Goal: Task Accomplishment & Management: Complete application form

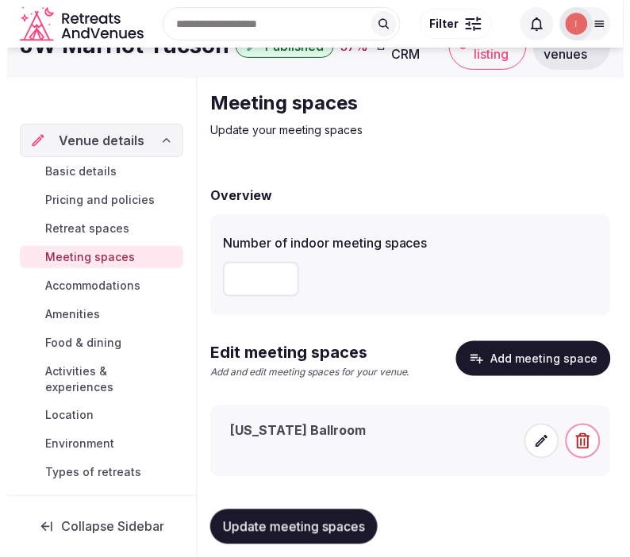
scroll to position [51, 0]
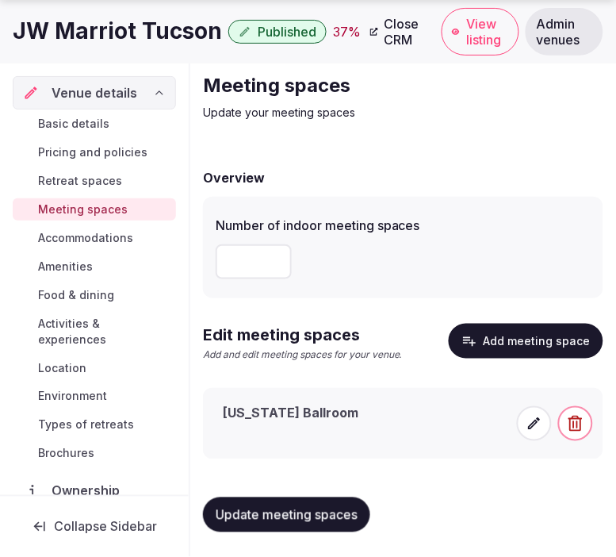
click at [533, 419] on icon at bounding box center [534, 423] width 16 height 16
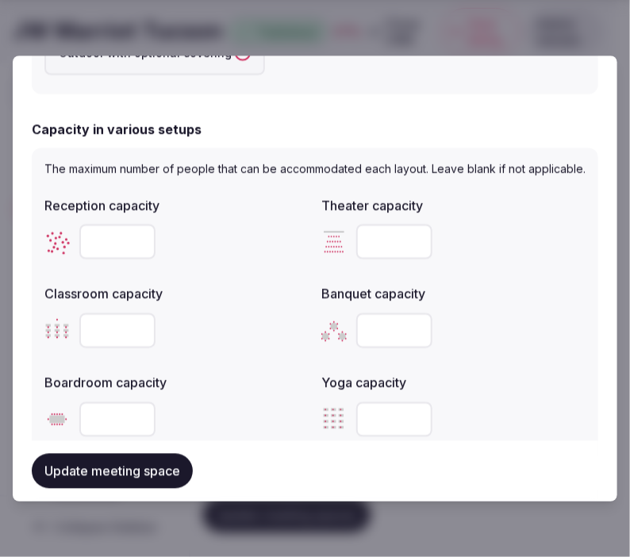
scroll to position [501, 0]
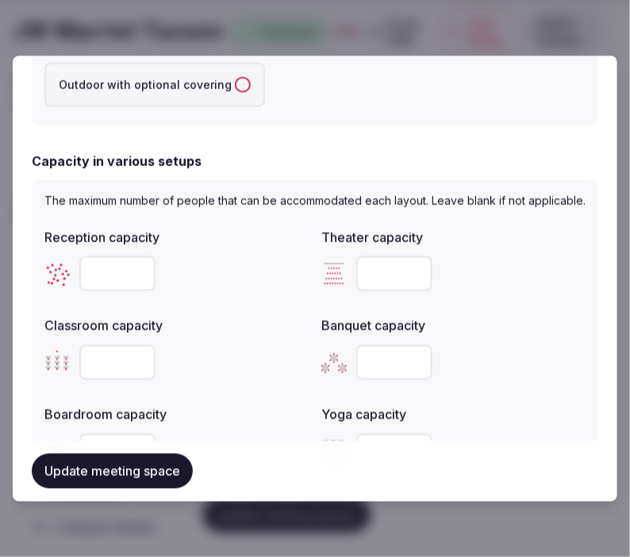
click at [109, 285] on input "number" at bounding box center [117, 272] width 76 height 35
type input "****"
click at [366, 375] on input "number" at bounding box center [394, 361] width 76 height 35
type input "***"
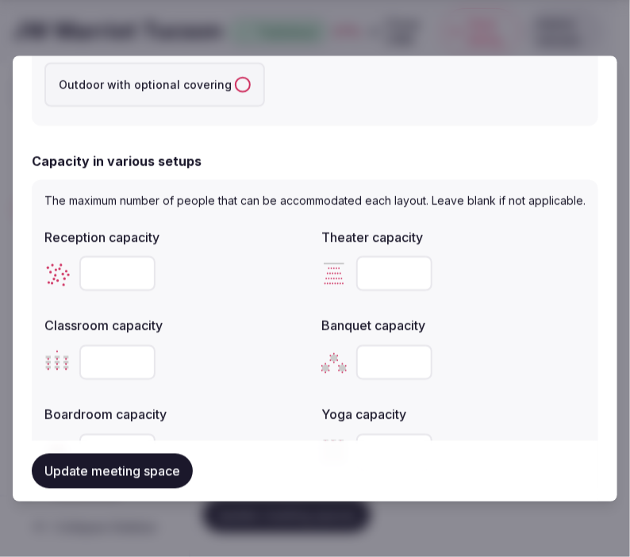
click at [111, 373] on input "number" at bounding box center [117, 361] width 76 height 35
type input "****"
click at [371, 286] on input "number" at bounding box center [394, 272] width 76 height 35
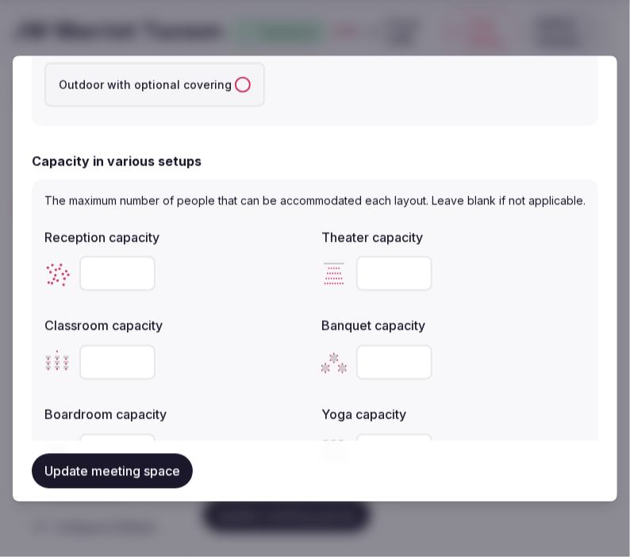
type input "****"
click at [173, 471] on button "Update meeting space" at bounding box center [112, 471] width 161 height 35
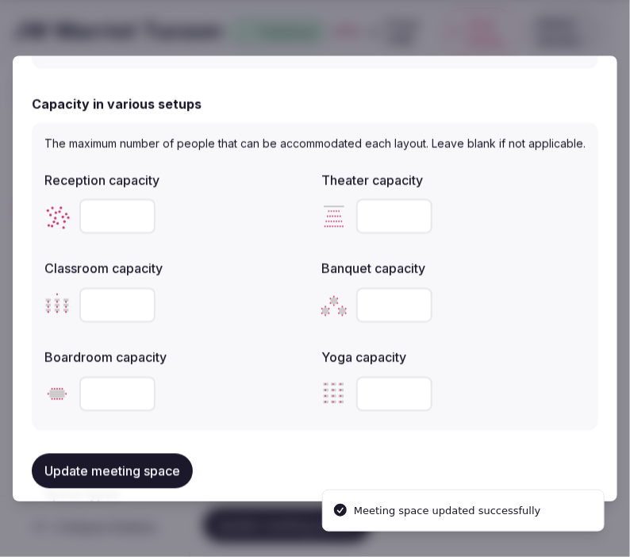
scroll to position [755, 0]
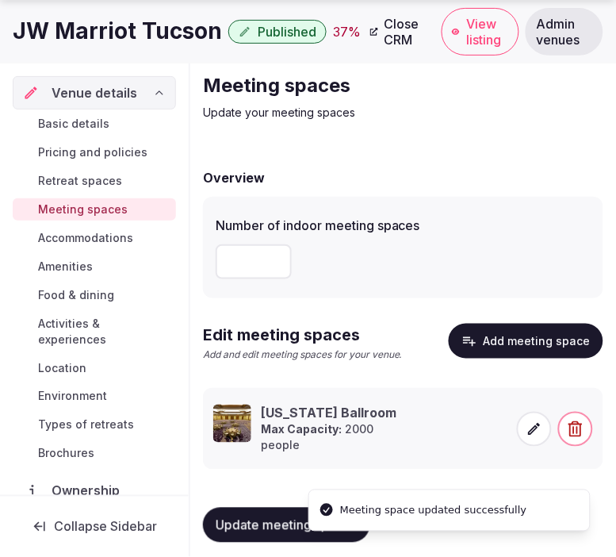
click at [542, 426] on icon at bounding box center [534, 429] width 16 height 16
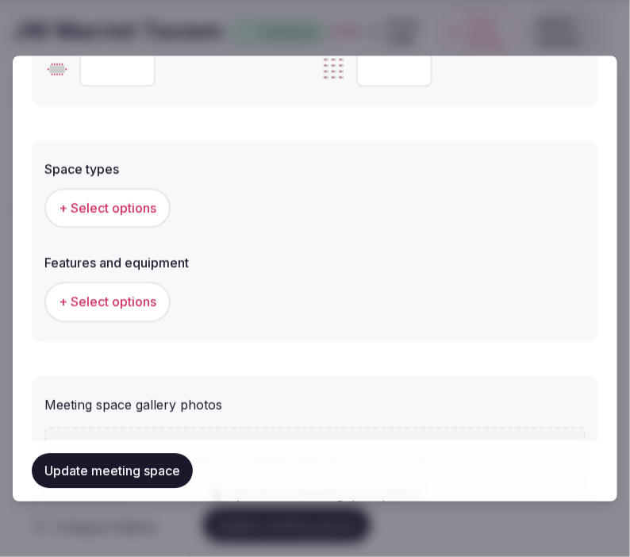
scroll to position [881, 0]
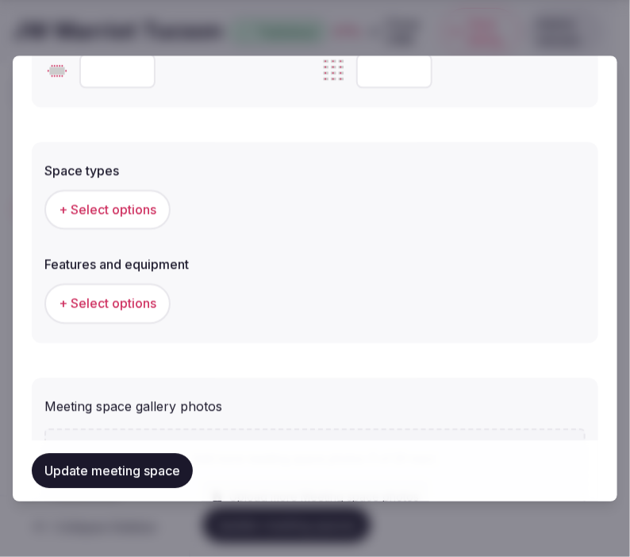
click at [136, 217] on span "+ Select options" at bounding box center [108, 209] width 98 height 17
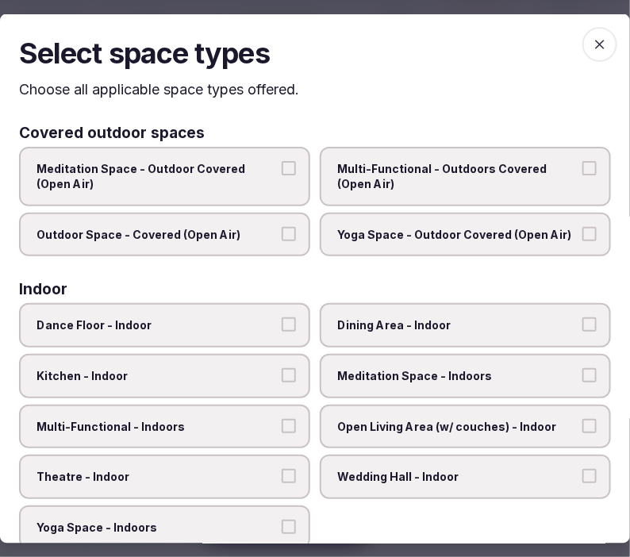
click at [423, 323] on span "Dining Area - Indoor" at bounding box center [457, 325] width 240 height 16
click at [582, 323] on button "Dining Area - Indoor" at bounding box center [589, 324] width 14 height 14
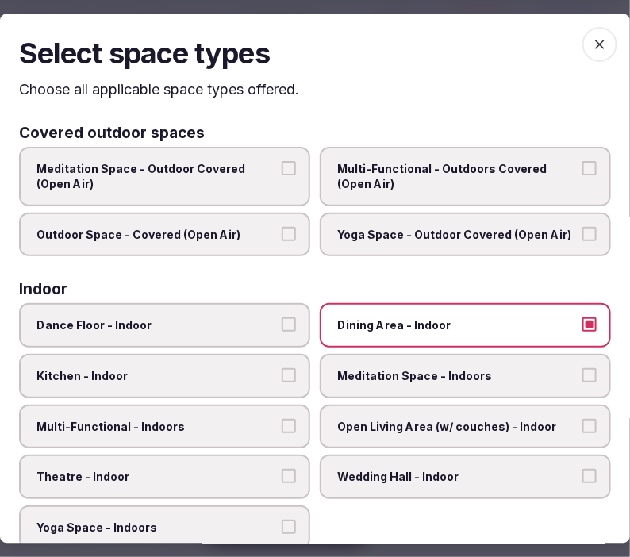
click at [274, 419] on label "Multi-Functional - Indoors" at bounding box center [164, 426] width 291 height 44
click at [281, 419] on button "Multi-Functional - Indoors" at bounding box center [288, 425] width 14 height 14
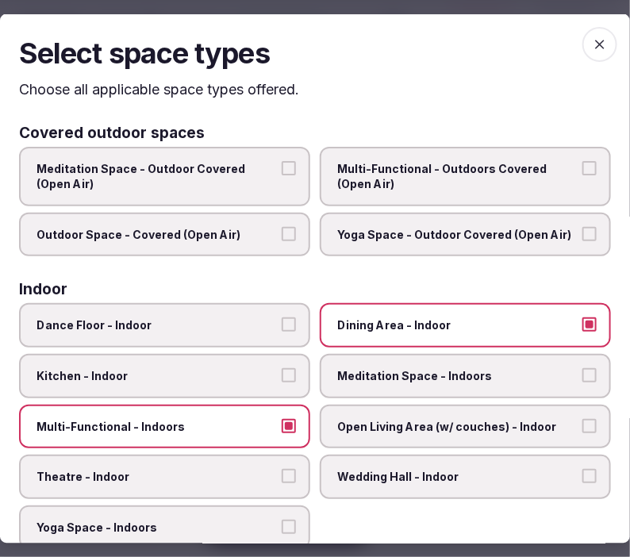
click at [263, 469] on span "Theatre - Indoor" at bounding box center [156, 477] width 240 height 16
click at [281, 469] on button "Theatre - Indoor" at bounding box center [288, 476] width 14 height 14
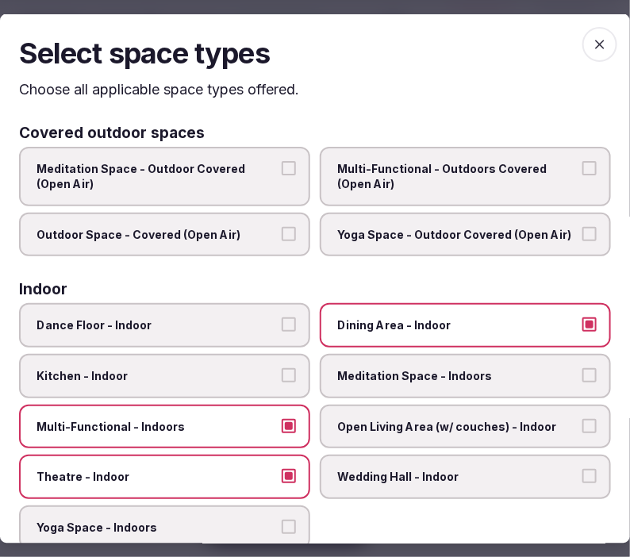
click at [591, 40] on icon "button" at bounding box center [599, 44] width 16 height 16
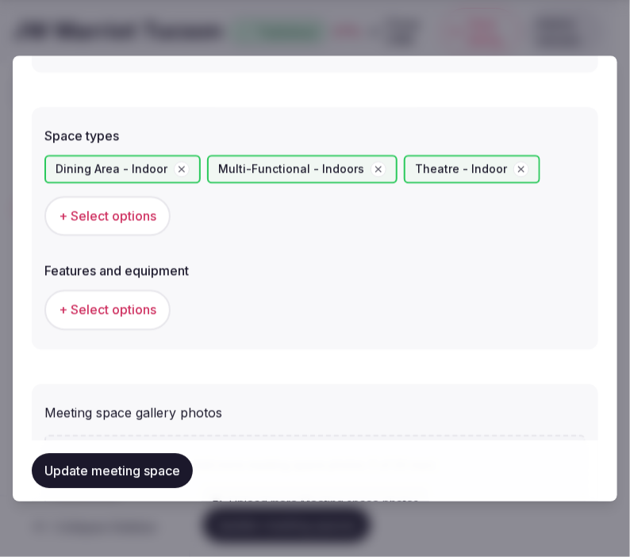
scroll to position [969, 0]
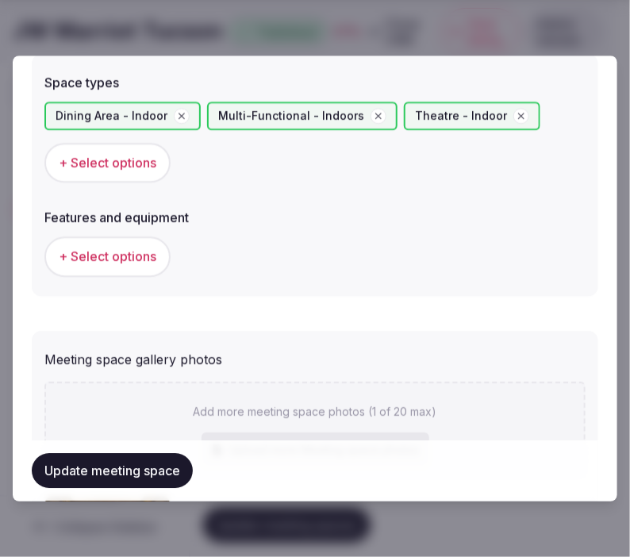
click at [144, 264] on span "+ Select options" at bounding box center [108, 256] width 98 height 17
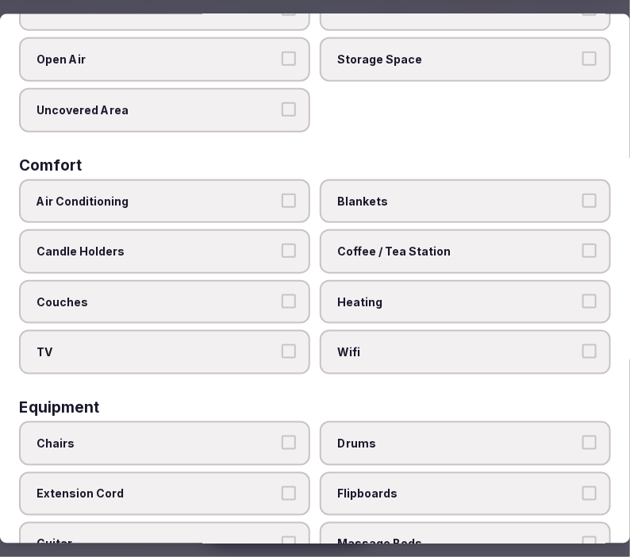
scroll to position [264, 0]
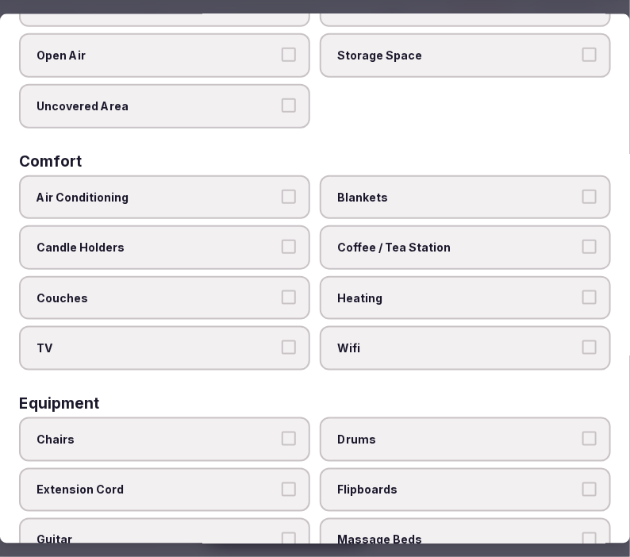
click at [292, 181] on label "Air Conditioning" at bounding box center [164, 196] width 291 height 44
click at [292, 189] on button "Air Conditioning" at bounding box center [288, 196] width 14 height 14
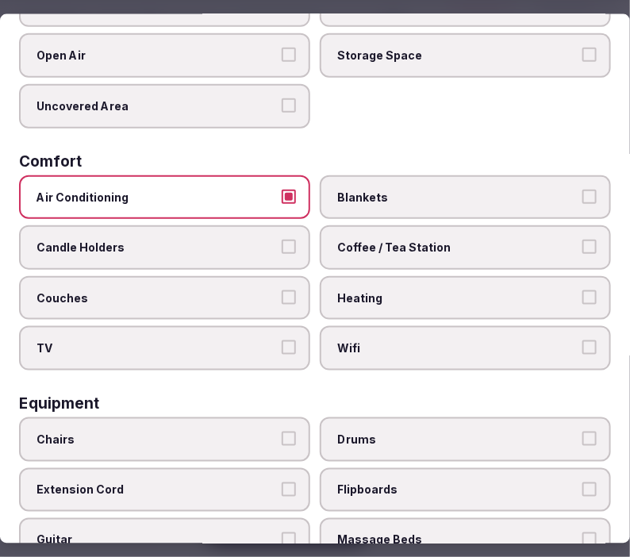
click at [320, 238] on label "Coffee / Tea Station" at bounding box center [465, 247] width 291 height 44
click at [582, 239] on button "Coffee / Tea Station" at bounding box center [589, 246] width 14 height 14
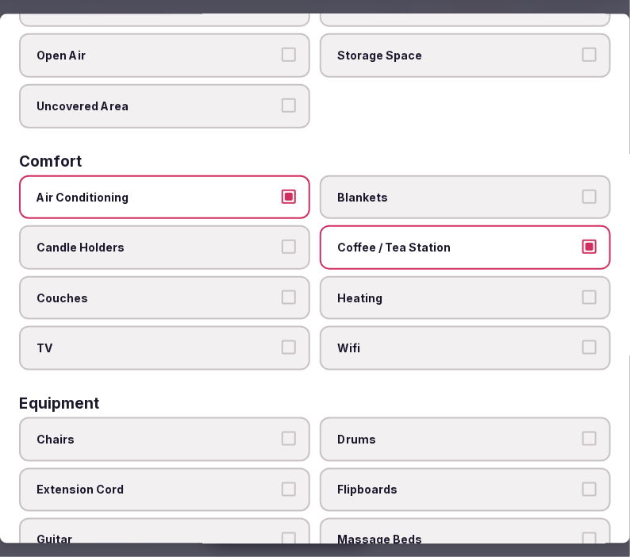
click at [325, 350] on label "Wifi" at bounding box center [465, 348] width 291 height 44
click at [582, 350] on button "Wifi" at bounding box center [589, 347] width 14 height 14
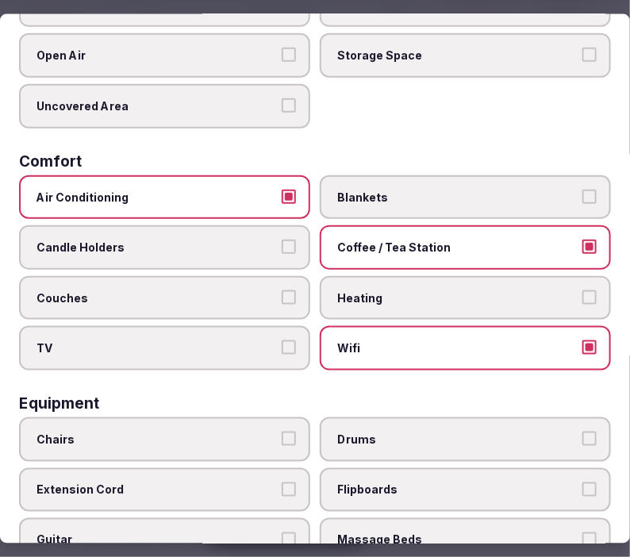
click at [251, 431] on span "Chairs" at bounding box center [156, 439] width 240 height 16
click at [281, 431] on button "Chairs" at bounding box center [288, 438] width 14 height 14
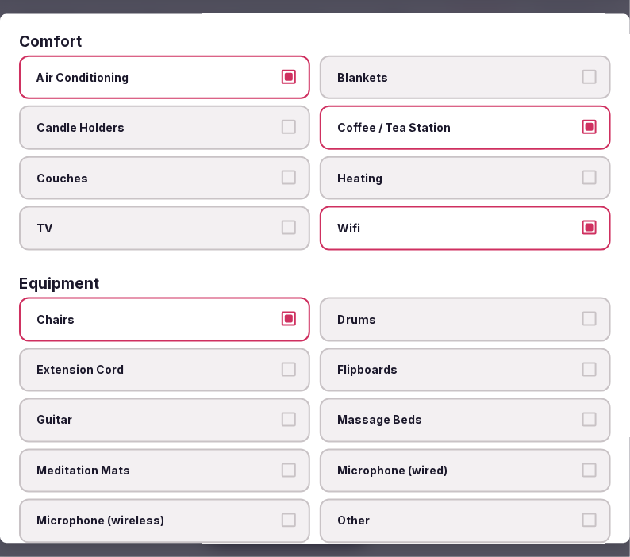
scroll to position [528, 0]
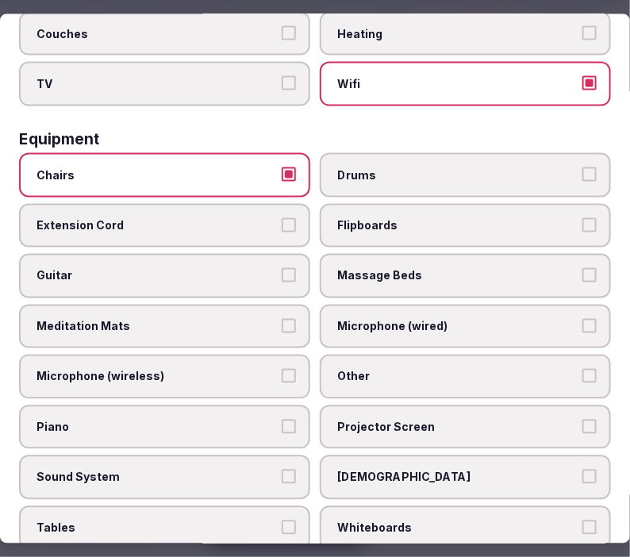
click at [370, 369] on span "Other" at bounding box center [457, 377] width 240 height 16
click at [582, 369] on button "Other" at bounding box center [589, 376] width 14 height 14
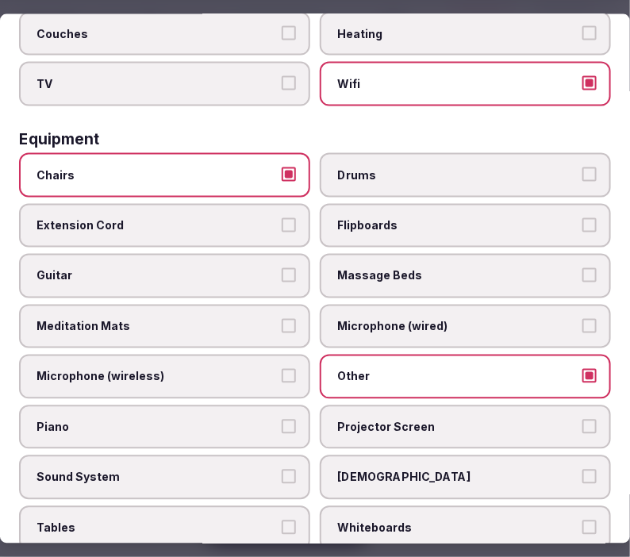
click at [354, 419] on span "Projector Screen" at bounding box center [457, 427] width 240 height 16
click at [582, 419] on button "Projector Screen" at bounding box center [589, 426] width 14 height 14
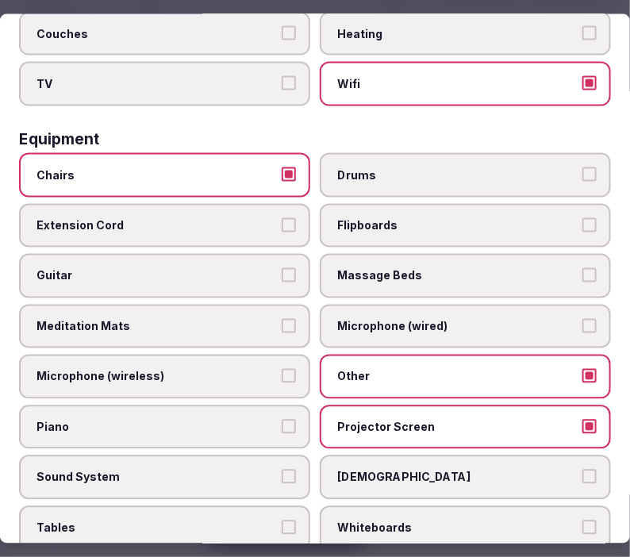
click at [281, 469] on button "Sound System" at bounding box center [288, 476] width 14 height 14
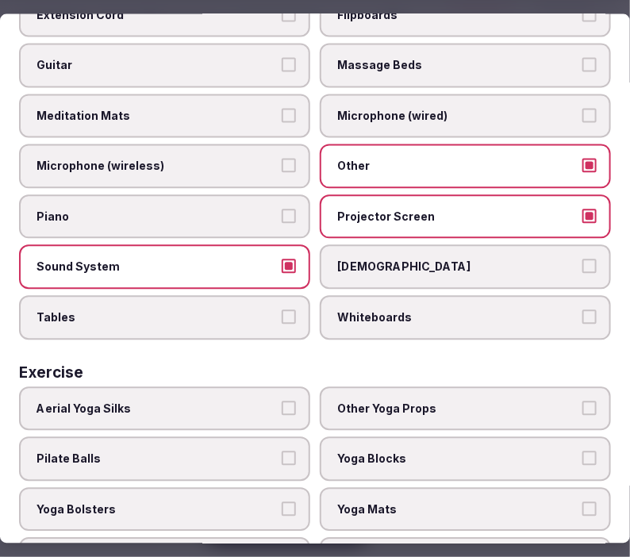
scroll to position [765, 0]
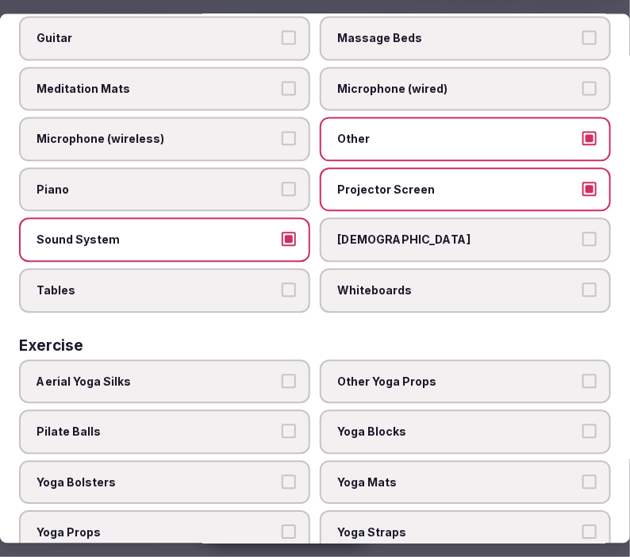
click at [209, 285] on label "Tables" at bounding box center [164, 291] width 291 height 44
click at [281, 285] on button "Tables" at bounding box center [288, 290] width 14 height 14
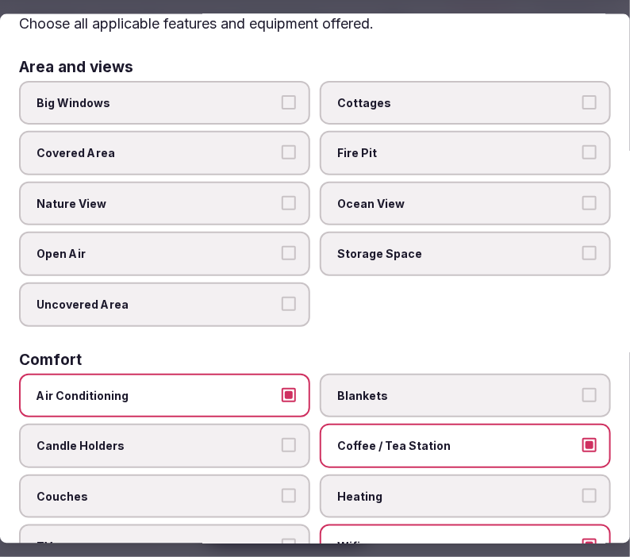
scroll to position [0, 0]
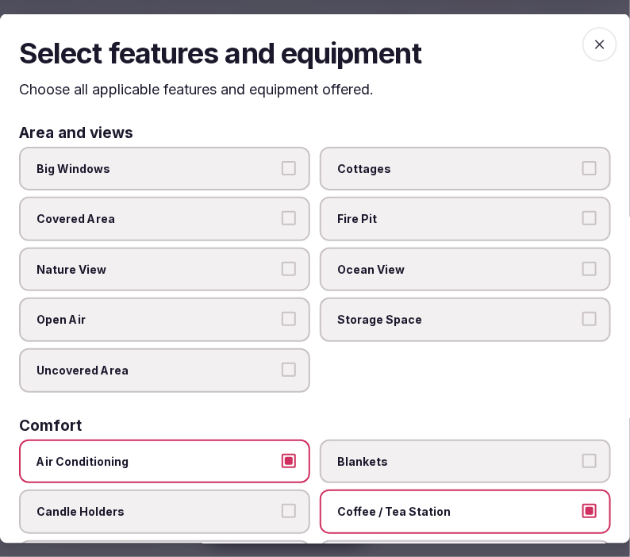
click at [583, 33] on span "button" at bounding box center [599, 44] width 35 height 35
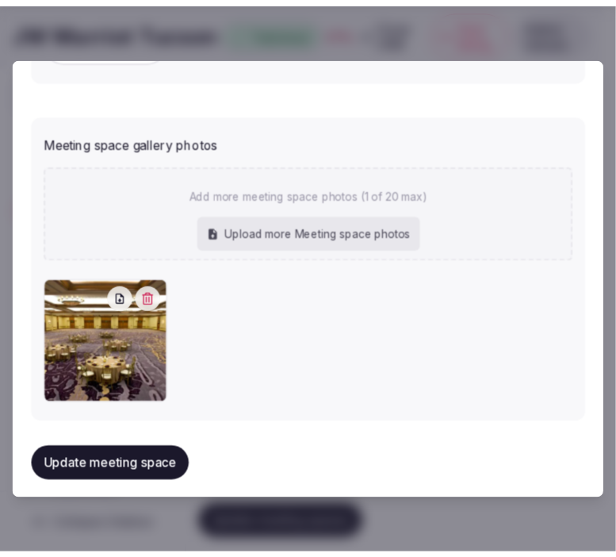
scroll to position [1245, 0]
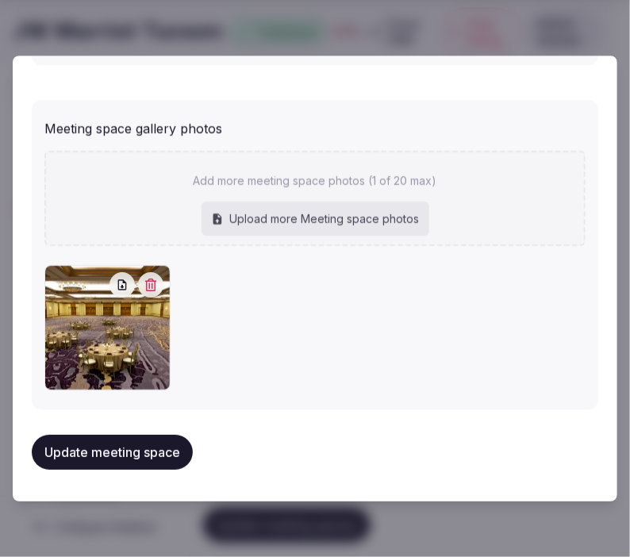
click at [143, 442] on button "Update meeting space" at bounding box center [112, 452] width 161 height 35
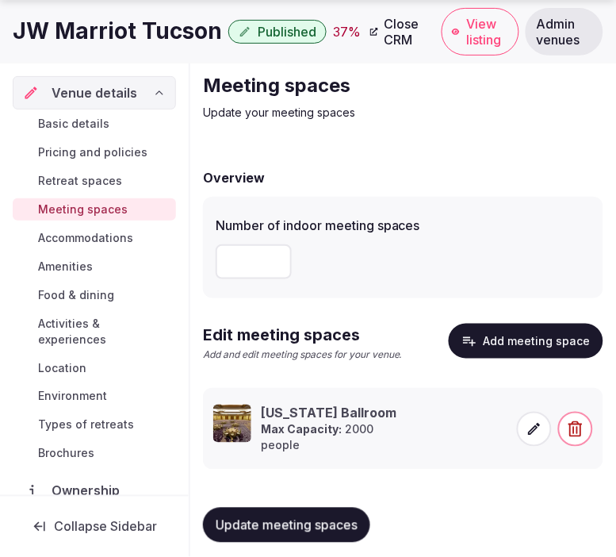
click at [338, 533] on button "Update meeting spaces" at bounding box center [286, 524] width 167 height 35
click at [270, 519] on span "Update meeting spaces" at bounding box center [287, 525] width 142 height 16
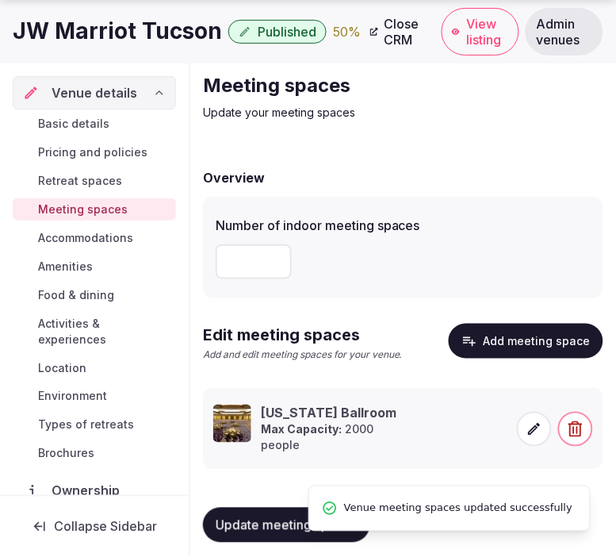
click at [75, 242] on span "Accommodations" at bounding box center [85, 238] width 95 height 16
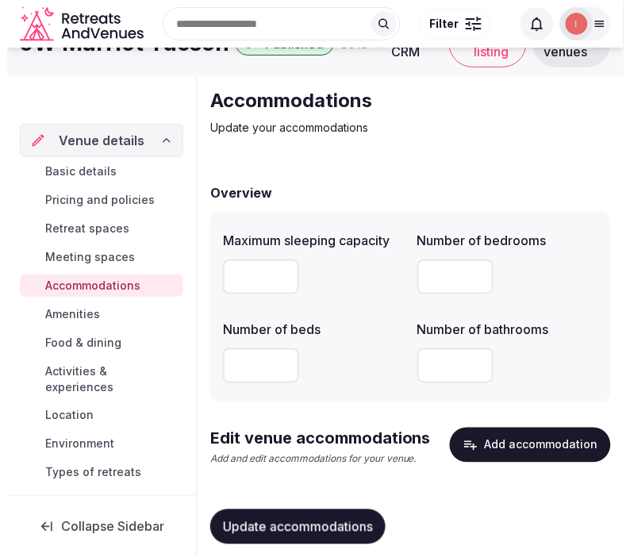
scroll to position [68, 0]
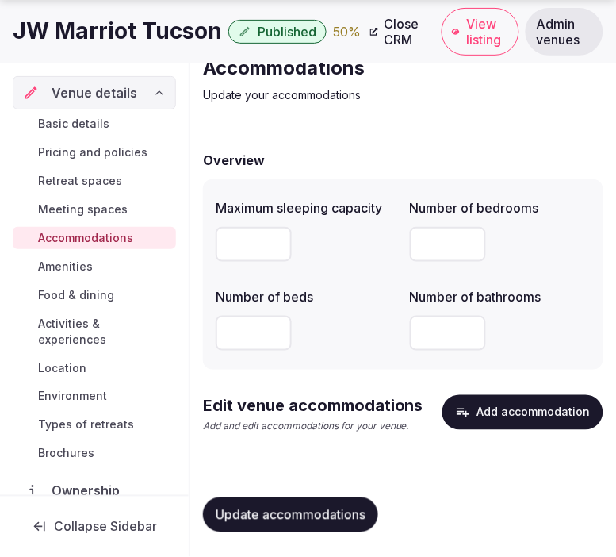
click at [533, 401] on button "Add accommodation" at bounding box center [522, 412] width 161 height 35
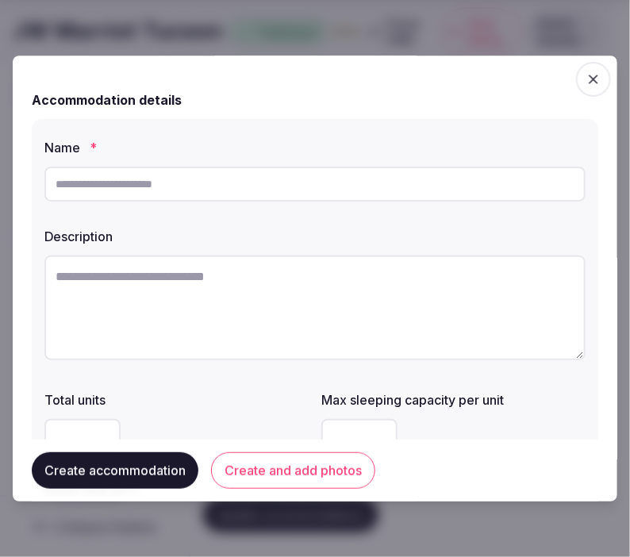
click at [314, 186] on input "text" at bounding box center [314, 184] width 541 height 35
paste input "**********"
type input "**********"
click at [279, 319] on textarea at bounding box center [314, 307] width 541 height 105
paste textarea "**********"
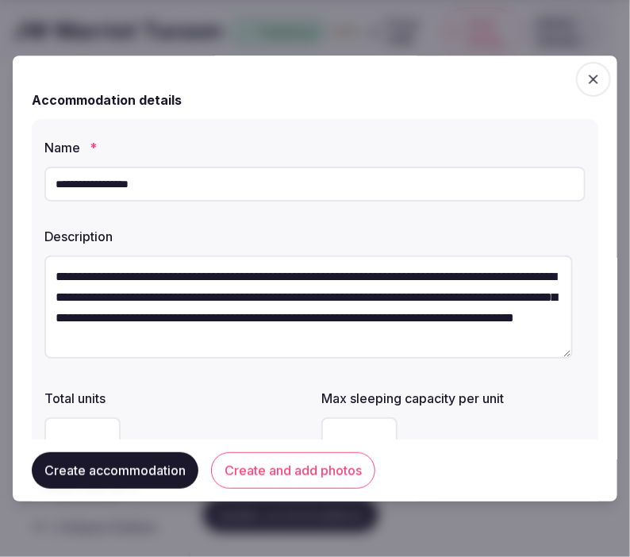
scroll to position [29, 0]
type textarea "**********"
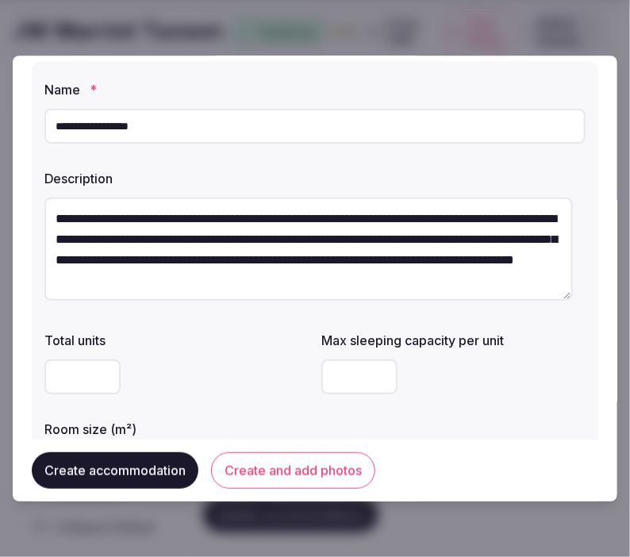
scroll to position [88, 0]
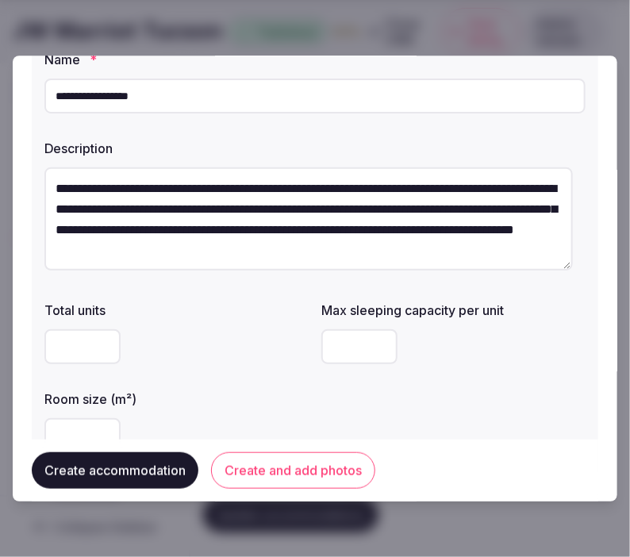
click at [52, 344] on input "number" at bounding box center [82, 346] width 76 height 35
click at [321, 352] on input "number" at bounding box center [359, 346] width 76 height 35
type input "*"
click at [239, 367] on div at bounding box center [176, 347] width 264 height 48
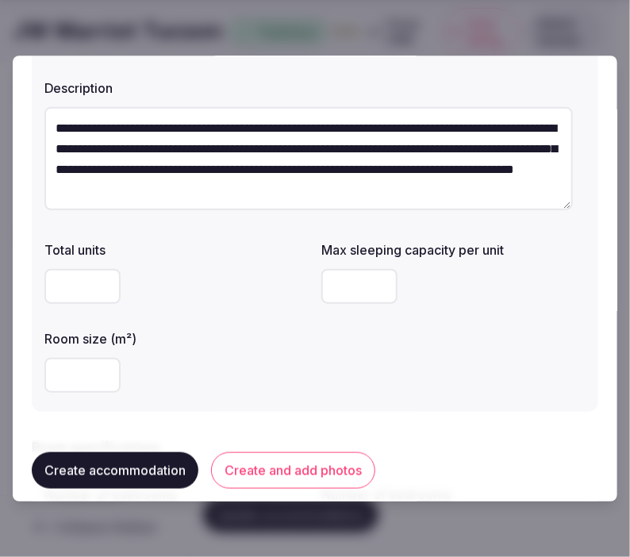
scroll to position [176, 0]
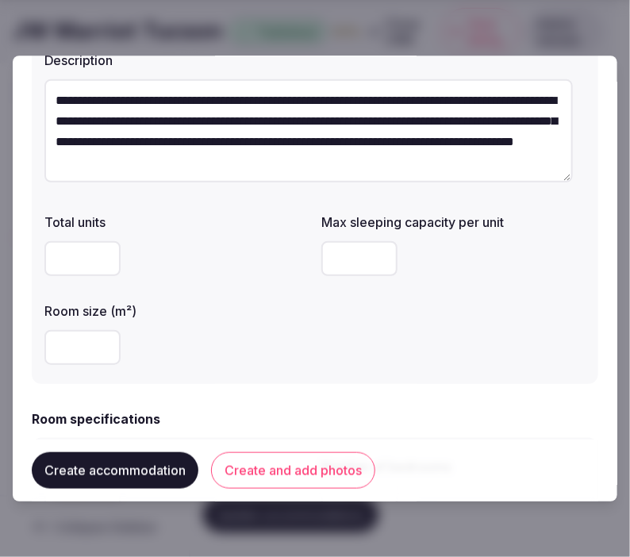
click at [86, 350] on input "number" at bounding box center [82, 347] width 76 height 35
type input "***"
click at [247, 325] on div "***" at bounding box center [176, 347] width 264 height 48
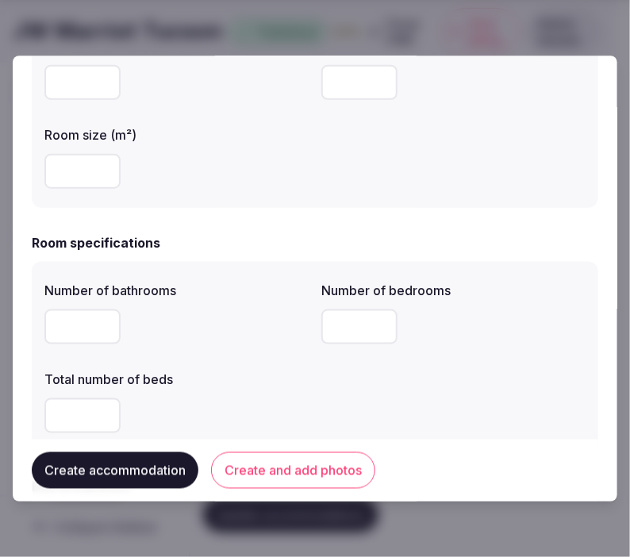
click at [53, 333] on input "number" at bounding box center [82, 326] width 76 height 35
type input "*"
click at [327, 330] on input "*" at bounding box center [359, 326] width 76 height 35
type input "*"
click at [75, 420] on input "number" at bounding box center [82, 415] width 76 height 35
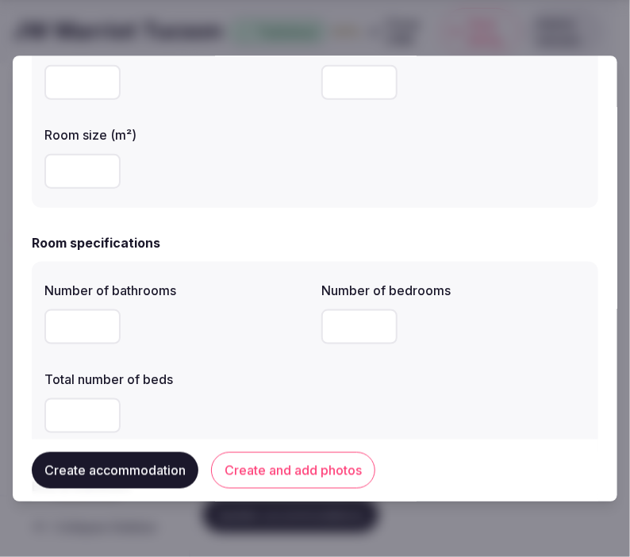
type input "*"
click at [252, 374] on label "Total number of beds" at bounding box center [176, 379] width 264 height 13
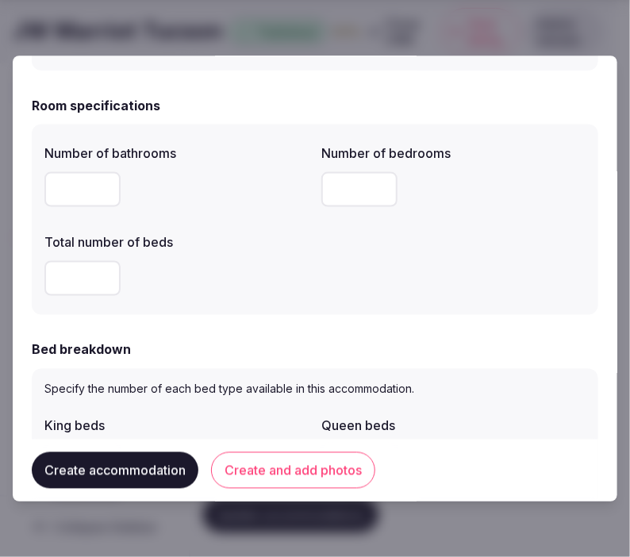
scroll to position [616, 0]
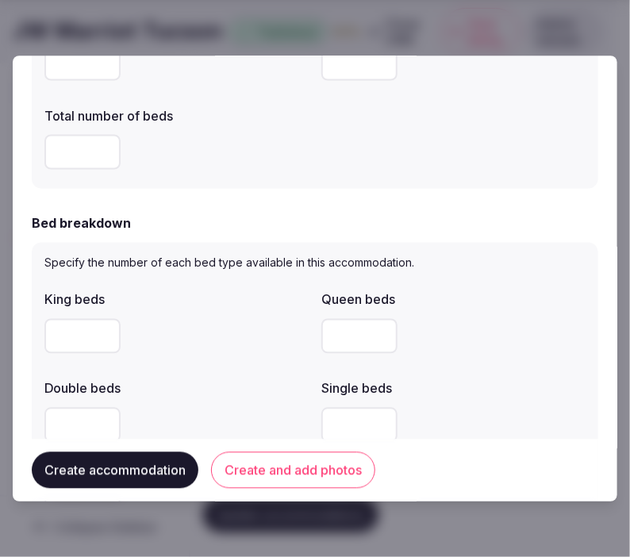
click at [62, 343] on input "number" at bounding box center [82, 335] width 76 height 35
type input "*"
click at [216, 369] on div "King beds * Queen beds Double beds Single beds Twin beds" at bounding box center [314, 410] width 541 height 254
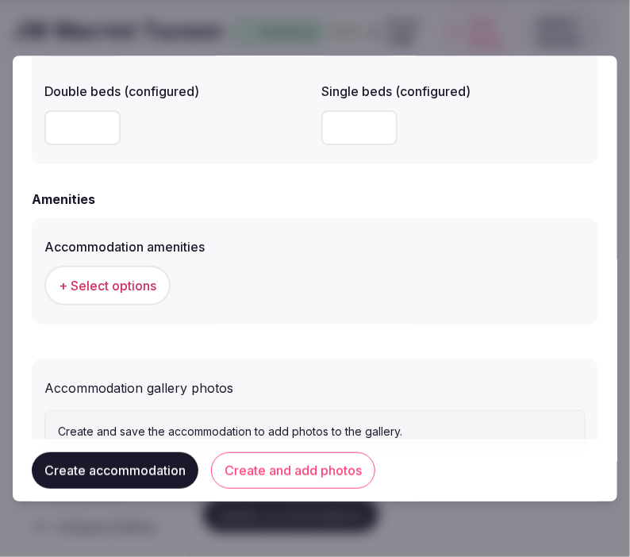
scroll to position [1470, 0]
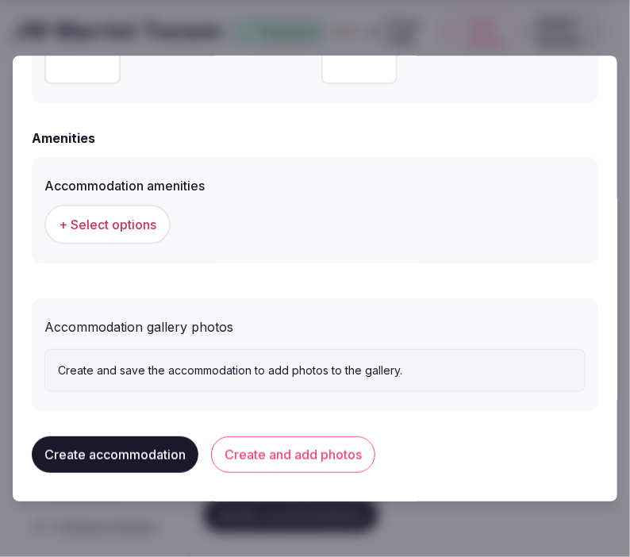
click at [131, 224] on span "+ Select options" at bounding box center [108, 224] width 98 height 17
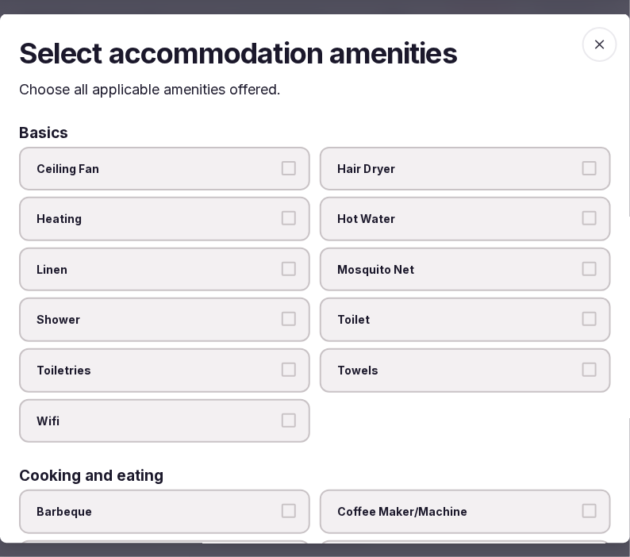
click at [231, 279] on label "Linen" at bounding box center [164, 269] width 291 height 44
click at [281, 275] on button "Linen" at bounding box center [288, 268] width 14 height 14
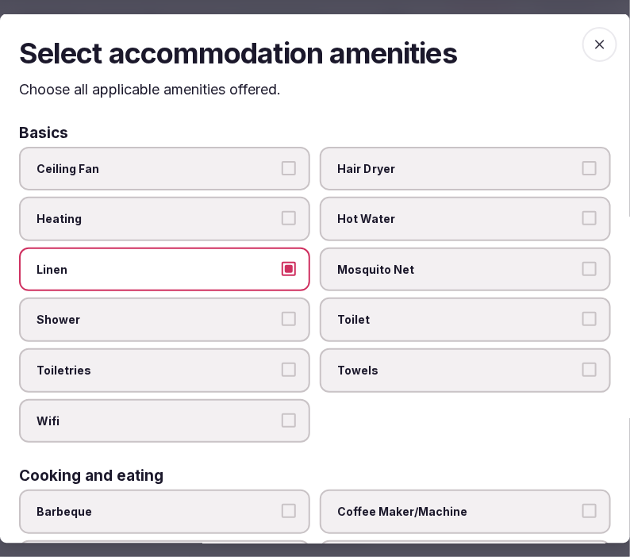
click at [233, 321] on span "Shower" at bounding box center [156, 320] width 240 height 16
click at [281, 321] on button "Shower" at bounding box center [288, 319] width 14 height 14
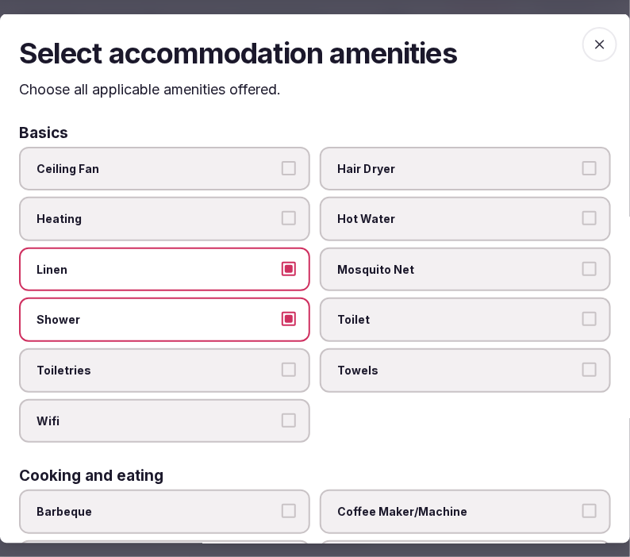
click at [236, 362] on span "Toiletries" at bounding box center [156, 370] width 240 height 16
click at [281, 362] on button "Toiletries" at bounding box center [288, 369] width 14 height 14
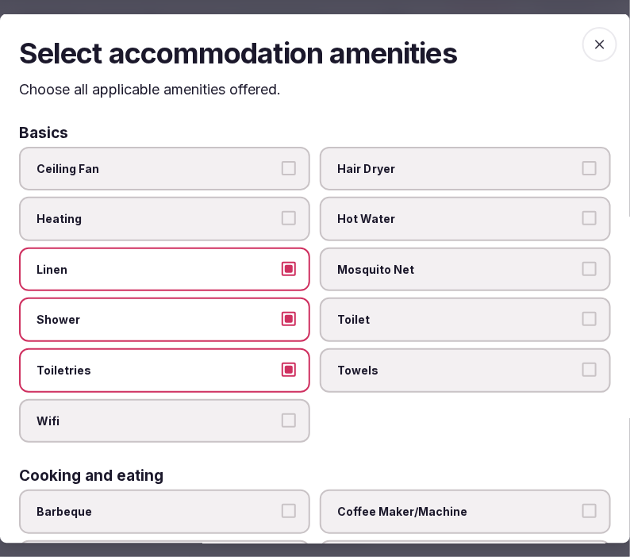
click at [247, 400] on label "Wifi" at bounding box center [164, 420] width 291 height 44
click at [281, 412] on button "Wifi" at bounding box center [288, 419] width 14 height 14
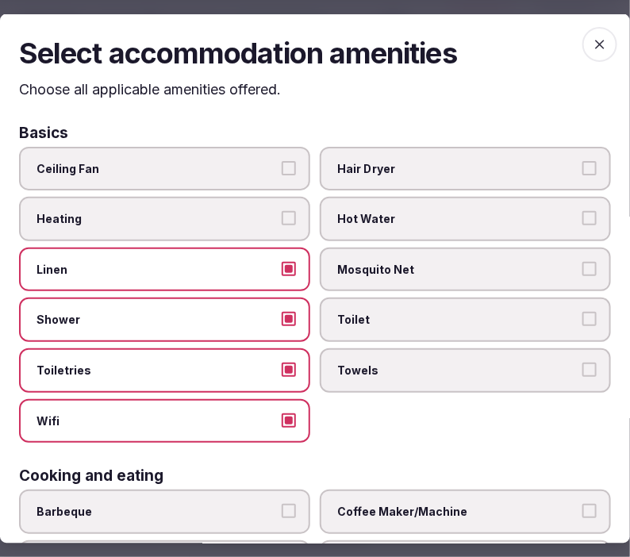
drag, startPoint x: 436, startPoint y: 361, endPoint x: 428, endPoint y: 334, distance: 28.1
click at [434, 362] on span "Towels" at bounding box center [457, 370] width 240 height 16
click at [582, 362] on button "Towels" at bounding box center [589, 369] width 14 height 14
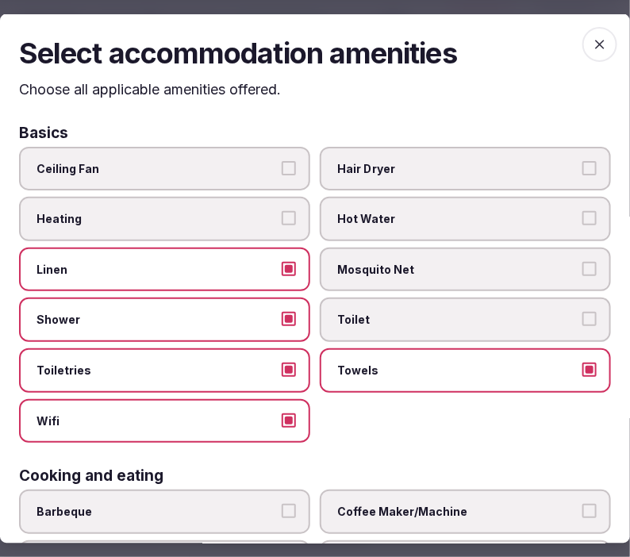
click at [431, 315] on span "Toilet" at bounding box center [457, 320] width 240 height 16
click at [582, 315] on button "Toilet" at bounding box center [589, 319] width 14 height 14
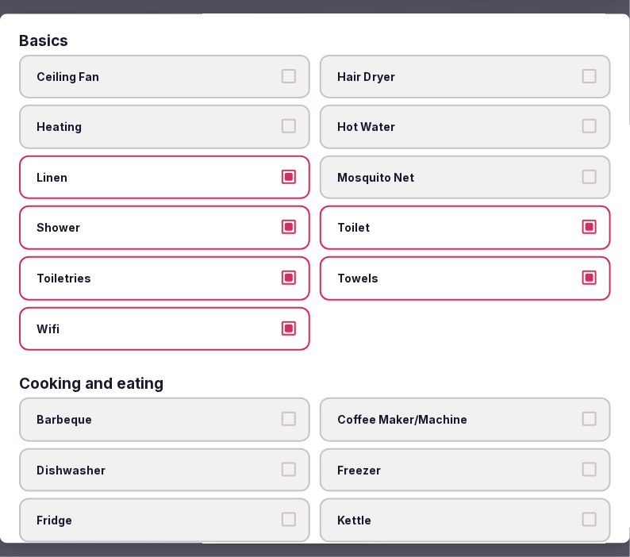
scroll to position [176, 0]
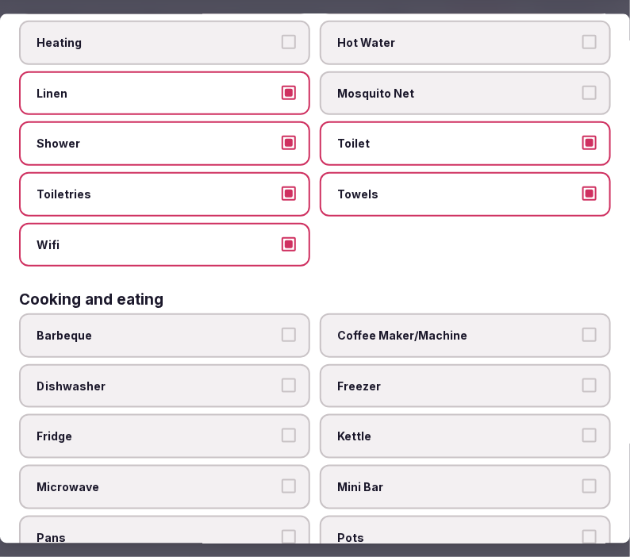
click at [412, 337] on label "Coffee Maker/Machine" at bounding box center [465, 335] width 291 height 44
click at [582, 337] on button "Coffee Maker/Machine" at bounding box center [589, 334] width 14 height 14
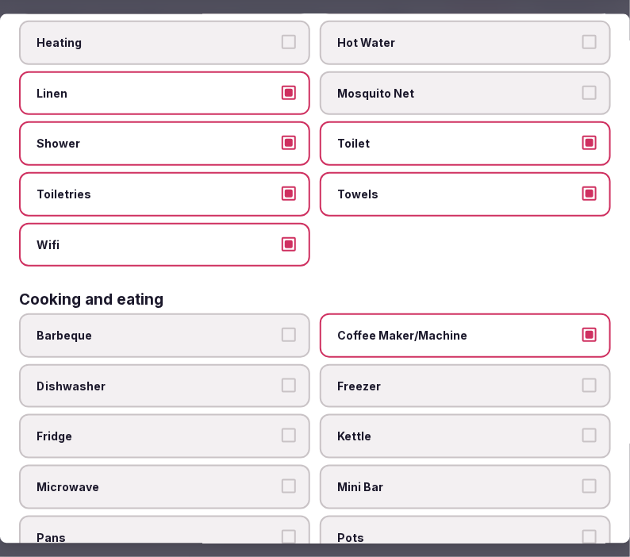
click at [389, 478] on span "Mini Bar" at bounding box center [457, 486] width 240 height 16
click at [582, 478] on button "Mini Bar" at bounding box center [589, 485] width 14 height 14
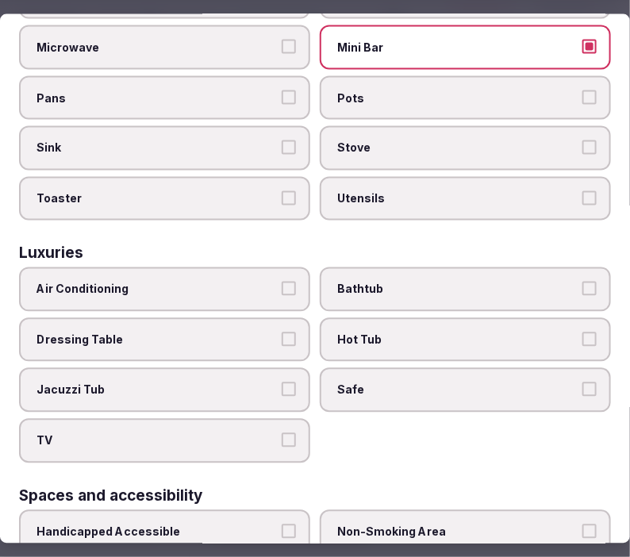
scroll to position [616, 0]
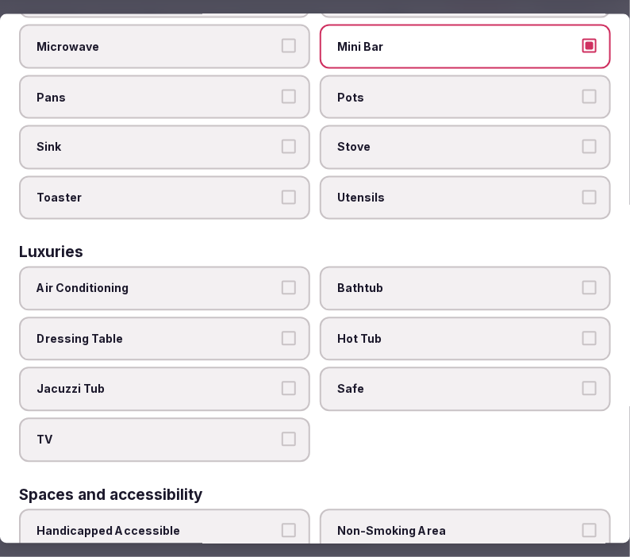
click at [214, 276] on label "Air Conditioning" at bounding box center [164, 288] width 291 height 44
click at [281, 281] on button "Air Conditioning" at bounding box center [288, 288] width 14 height 14
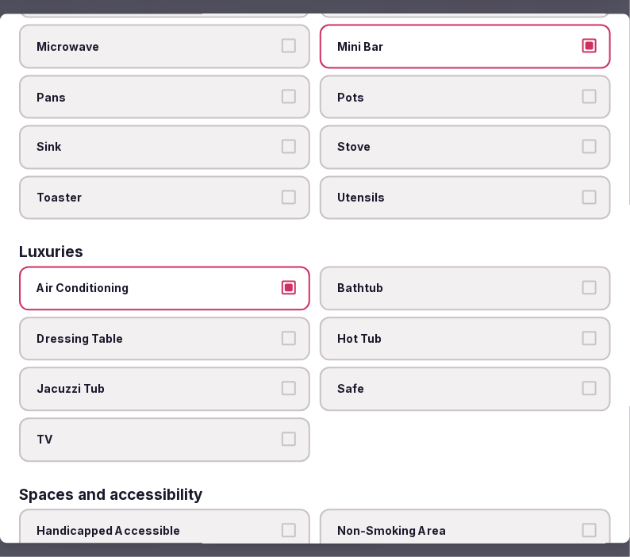
click at [454, 281] on span "Bathtub" at bounding box center [457, 289] width 240 height 16
click at [582, 281] on button "Bathtub" at bounding box center [589, 288] width 14 height 14
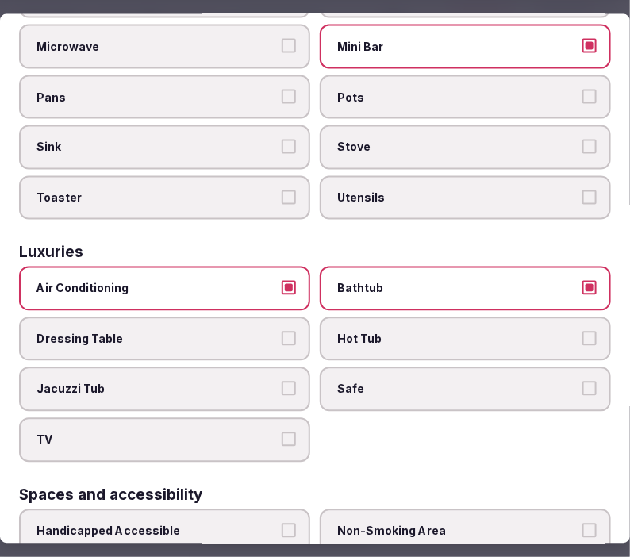
click at [429, 381] on span "Safe" at bounding box center [457, 389] width 240 height 16
click at [582, 381] on button "Safe" at bounding box center [589, 388] width 14 height 14
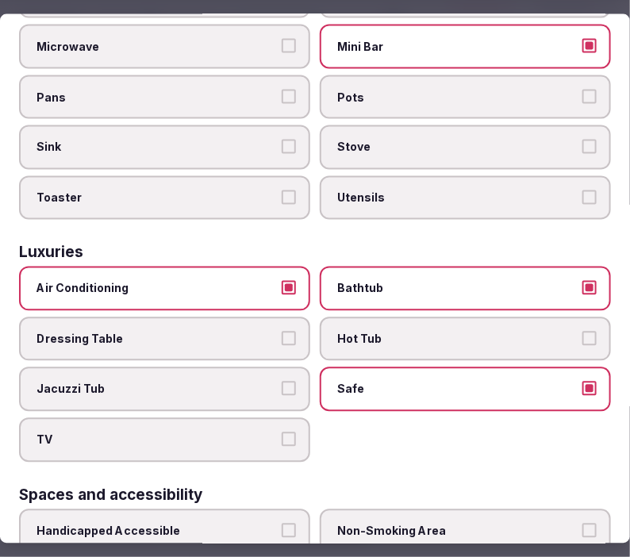
click at [232, 432] on span "TV" at bounding box center [156, 440] width 240 height 16
click at [281, 432] on button "TV" at bounding box center [288, 439] width 14 height 14
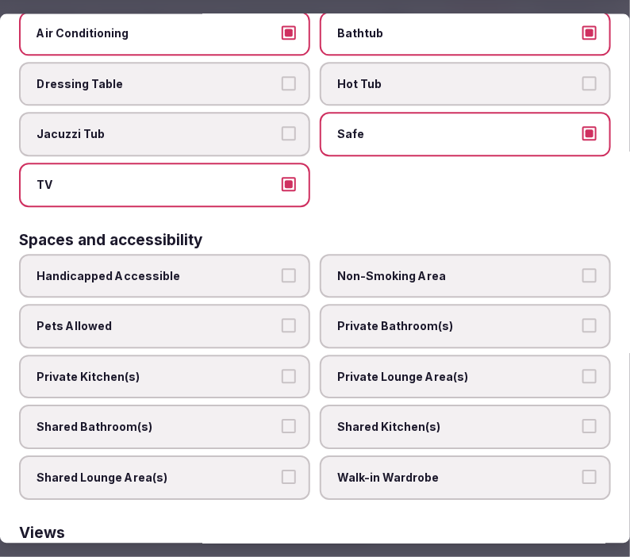
scroll to position [881, 0]
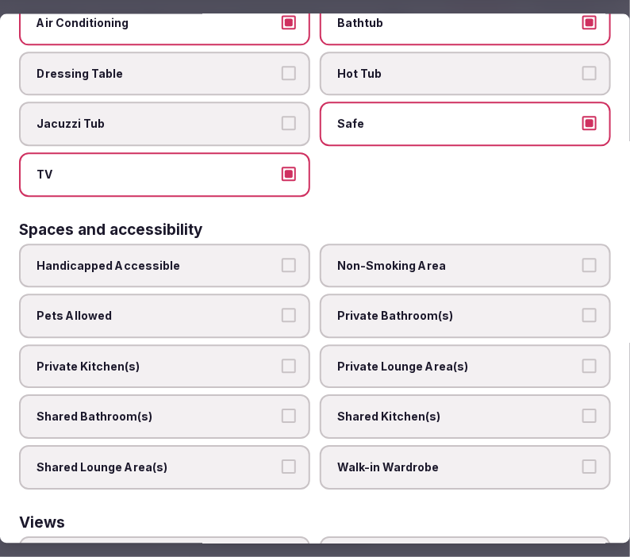
click at [423, 308] on span "Private Bathroom(s)" at bounding box center [457, 316] width 240 height 16
click at [582, 308] on button "Private Bathroom(s)" at bounding box center [589, 315] width 14 height 14
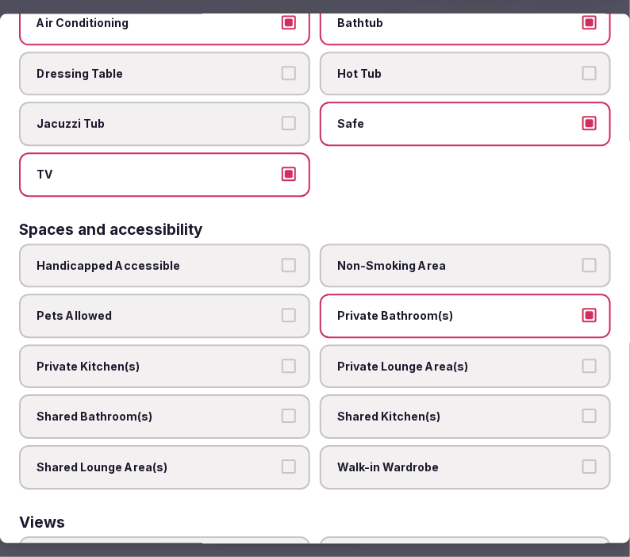
click at [425, 358] on span "Private Lounge Area(s)" at bounding box center [457, 366] width 240 height 16
click at [582, 358] on button "Private Lounge Area(s)" at bounding box center [589, 365] width 14 height 14
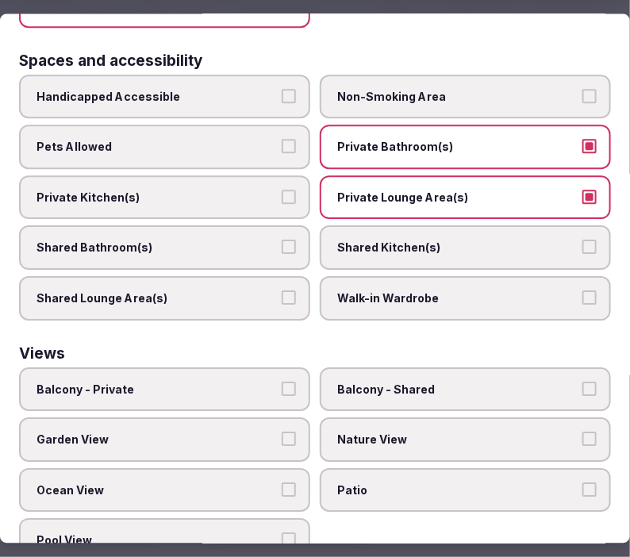
scroll to position [1051, 0]
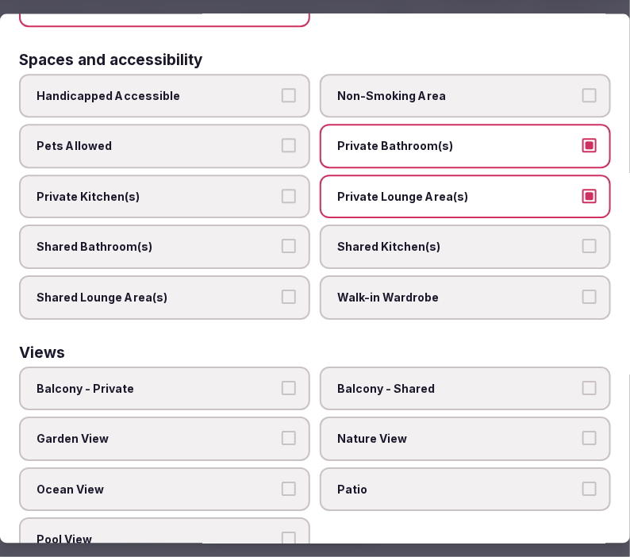
click at [198, 381] on span "Balcony - Private" at bounding box center [156, 389] width 240 height 16
click at [281, 381] on button "Balcony - Private" at bounding box center [288, 388] width 14 height 14
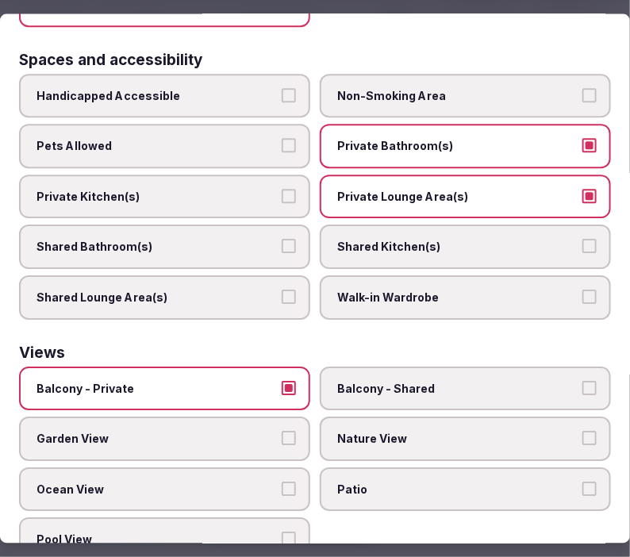
click at [357, 431] on span "Nature View" at bounding box center [457, 439] width 240 height 16
click at [582, 431] on button "Nature View" at bounding box center [589, 438] width 14 height 14
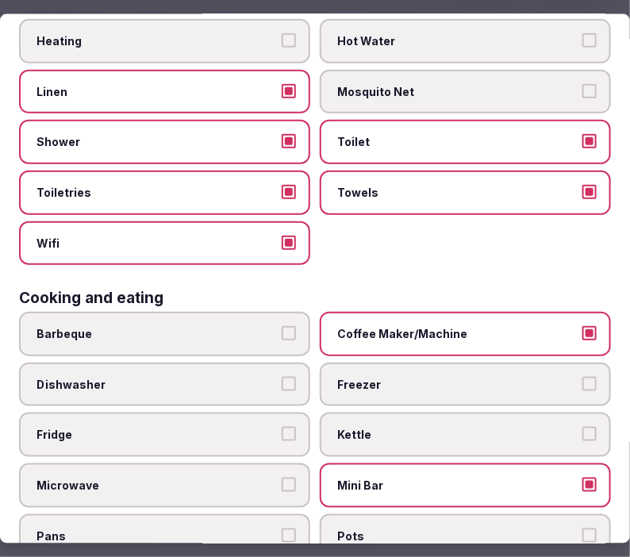
scroll to position [0, 0]
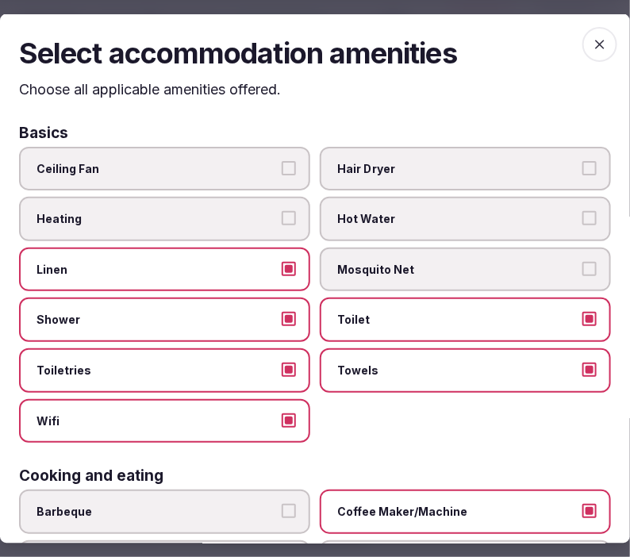
click at [588, 57] on span "button" at bounding box center [599, 44] width 35 height 35
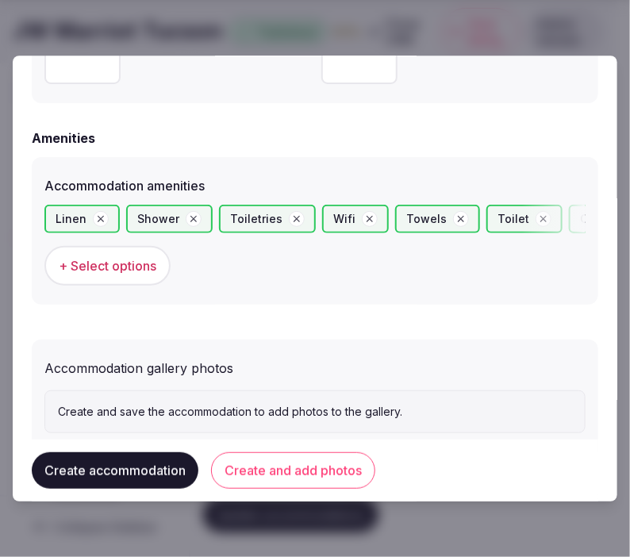
click at [278, 464] on button "Create and add photos" at bounding box center [293, 470] width 164 height 36
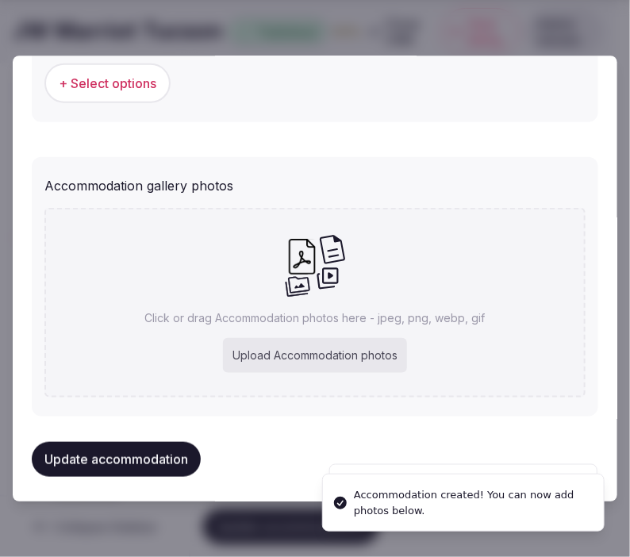
scroll to position [1655, 0]
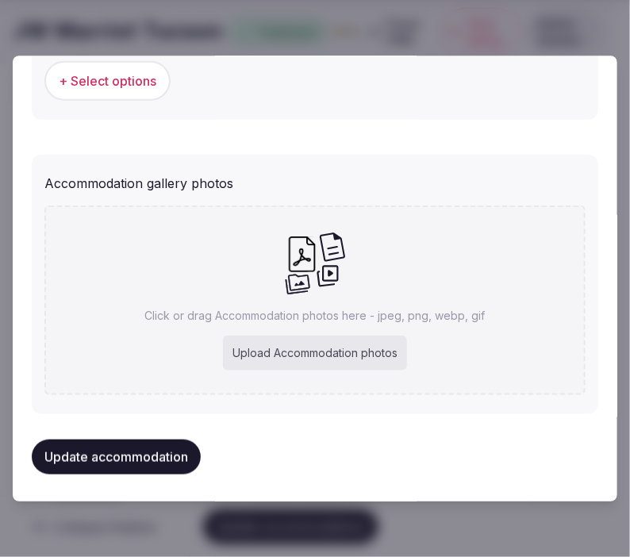
click at [404, 257] on div "Click or drag Accommodation photos here - jpeg, png, webp, gif Upload Accommoda…" at bounding box center [314, 300] width 541 height 189
type input "**********"
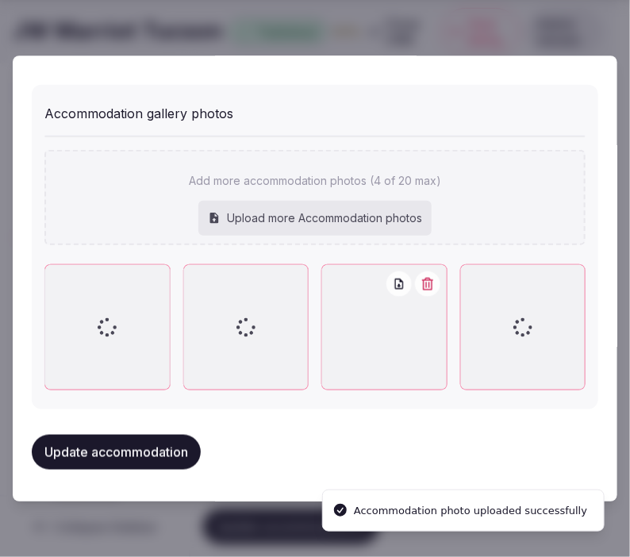
scroll to position [1716, 0]
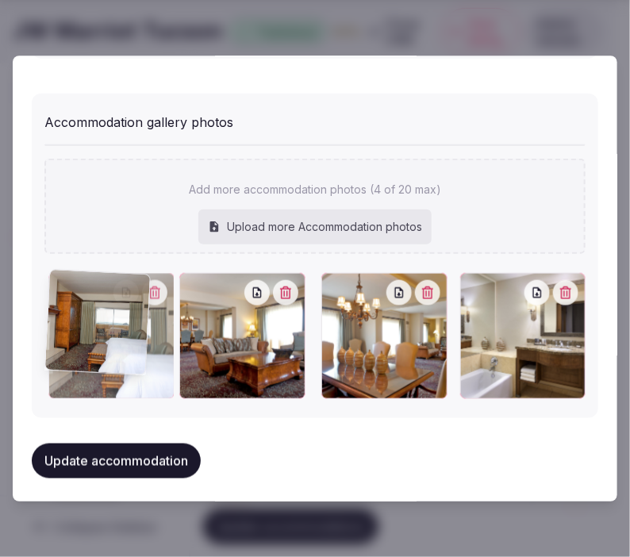
drag, startPoint x: 198, startPoint y: 287, endPoint x: 82, endPoint y: 335, distance: 125.2
click at [99, 311] on div at bounding box center [110, 337] width 125 height 126
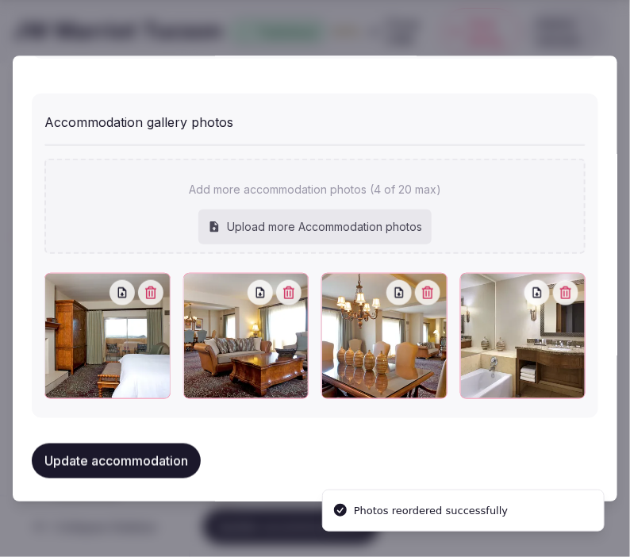
click at [157, 453] on button "Update accommodation" at bounding box center [116, 460] width 169 height 35
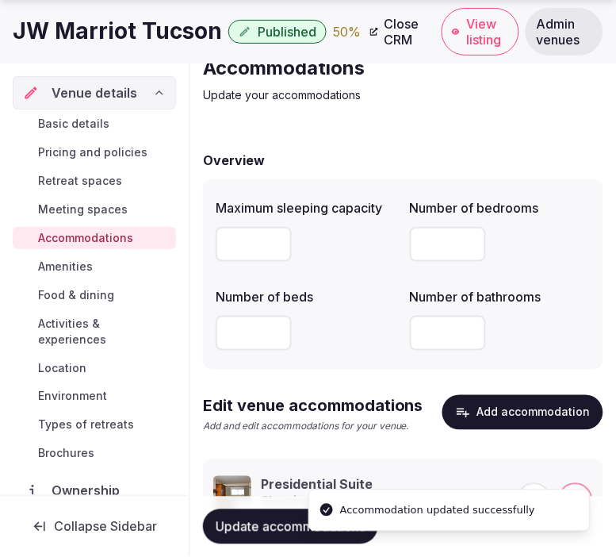
click at [89, 268] on span "Amenities" at bounding box center [65, 266] width 55 height 16
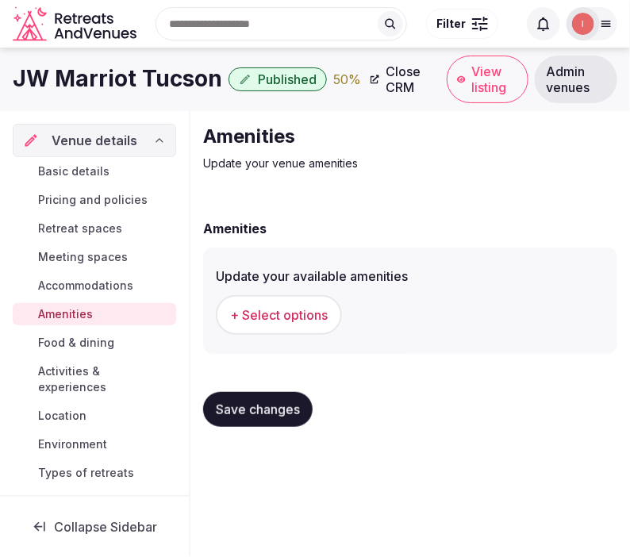
click at [278, 315] on span "+ Select options" at bounding box center [279, 314] width 98 height 17
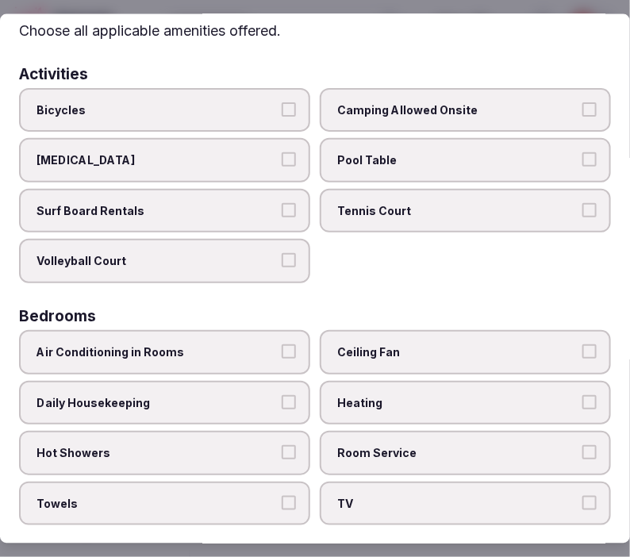
scroll to position [88, 0]
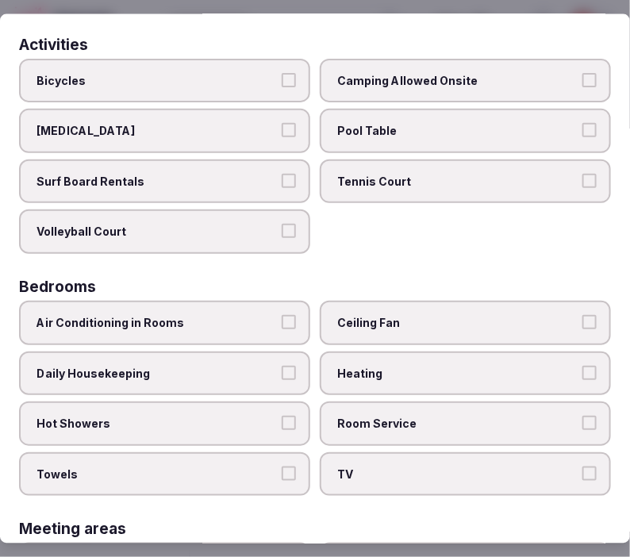
click at [271, 315] on label "Air Conditioning in Rooms" at bounding box center [164, 323] width 291 height 44
click at [281, 315] on button "Air Conditioning in Rooms" at bounding box center [288, 322] width 14 height 14
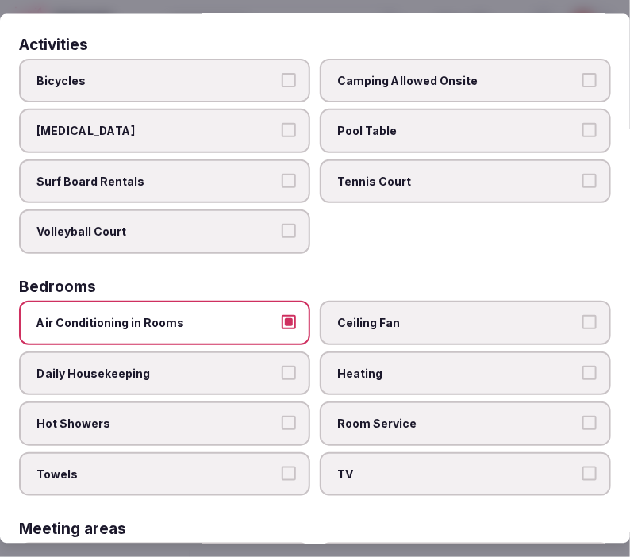
click at [262, 375] on label "Daily Housekeeping" at bounding box center [164, 372] width 291 height 44
click at [281, 375] on button "Daily Housekeeping" at bounding box center [288, 372] width 14 height 14
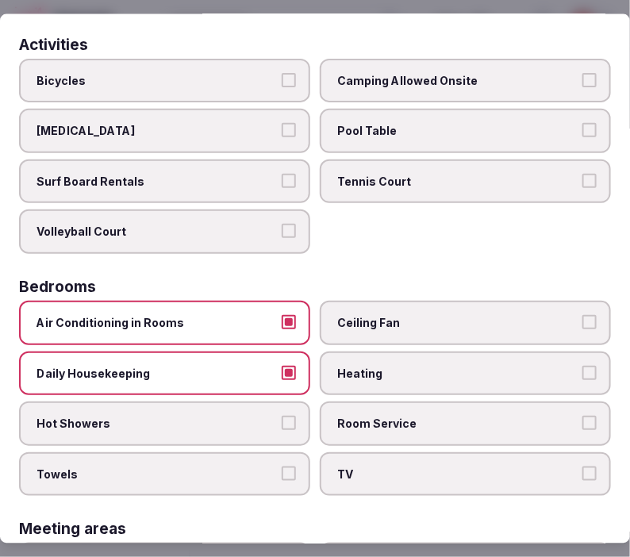
click at [272, 408] on label "Hot Showers" at bounding box center [164, 423] width 291 height 44
click at [281, 415] on button "Hot Showers" at bounding box center [288, 422] width 14 height 14
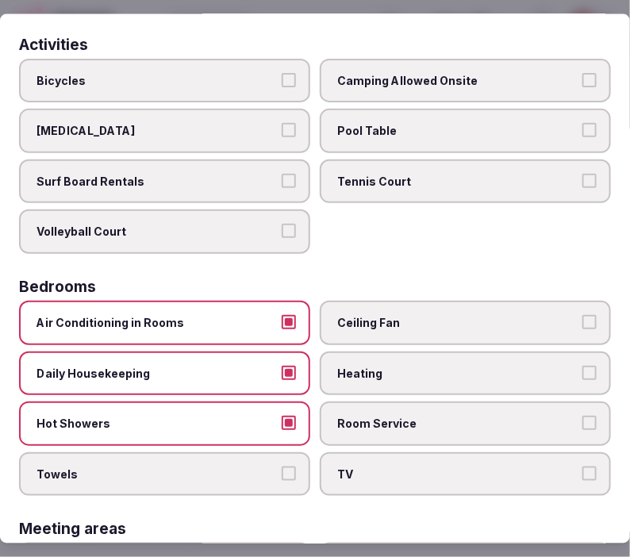
click at [272, 457] on label "Towels" at bounding box center [164, 473] width 291 height 44
click at [281, 465] on button "Towels" at bounding box center [288, 472] width 14 height 14
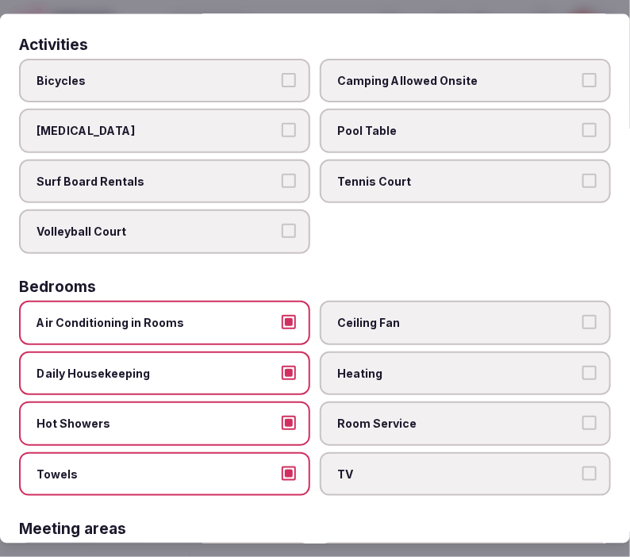
click at [423, 404] on label "Room Service" at bounding box center [465, 423] width 291 height 44
click at [582, 415] on button "Room Service" at bounding box center [589, 422] width 14 height 14
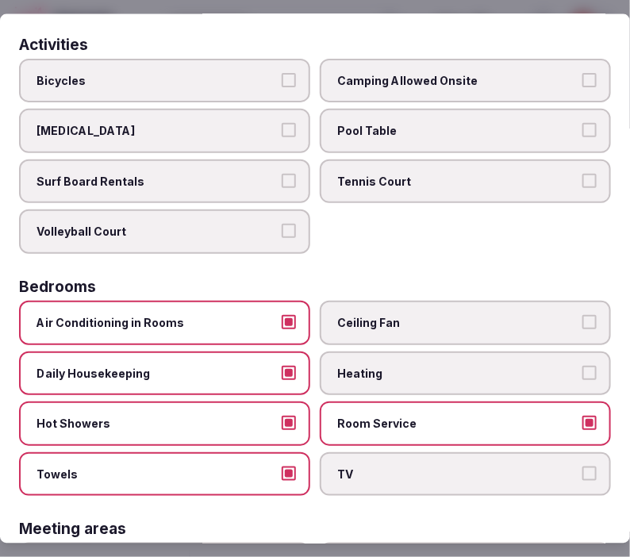
click at [453, 451] on label "TV" at bounding box center [465, 473] width 291 height 44
click at [582, 465] on button "TV" at bounding box center [589, 472] width 14 height 14
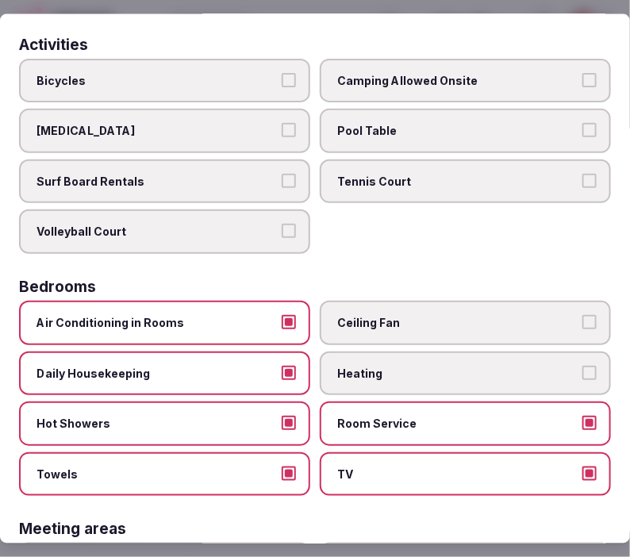
scroll to position [352, 0]
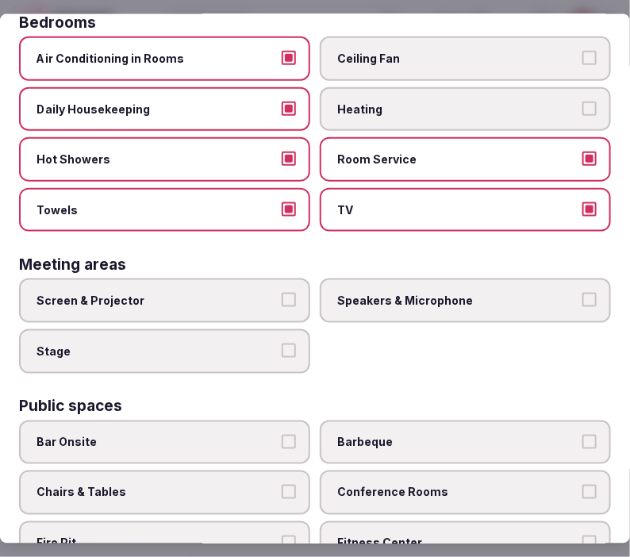
drag, startPoint x: 417, startPoint y: 297, endPoint x: 402, endPoint y: 291, distance: 16.3
click at [402, 291] on label "Speakers & Microphone" at bounding box center [465, 300] width 291 height 44
click at [246, 294] on span "Screen & Projector" at bounding box center [156, 301] width 240 height 16
click at [281, 294] on button "Screen & Projector" at bounding box center [288, 300] width 14 height 14
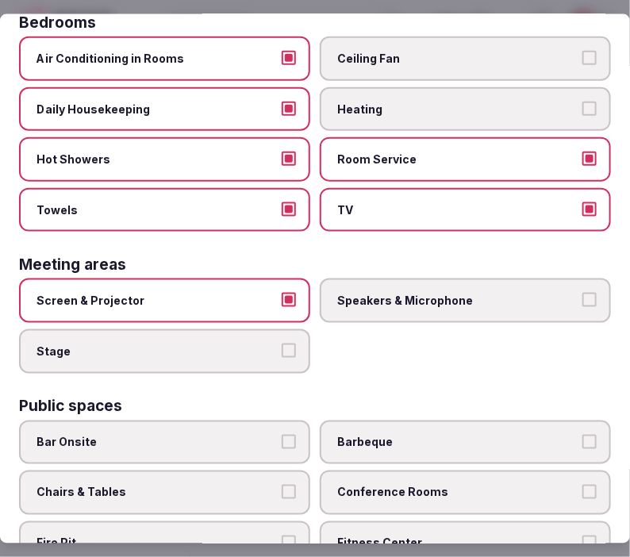
drag, startPoint x: 503, startPoint y: 274, endPoint x: 485, endPoint y: 295, distance: 27.0
click at [503, 278] on label "Speakers & Microphone" at bounding box center [465, 300] width 291 height 44
click at [582, 293] on button "Speakers & Microphone" at bounding box center [589, 300] width 14 height 14
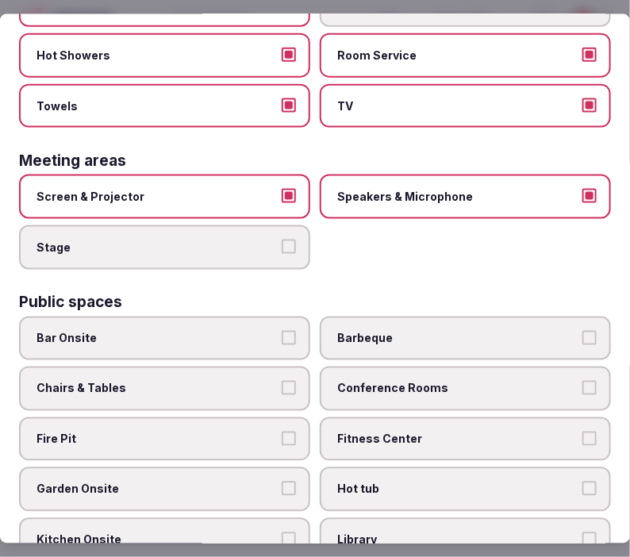
scroll to position [528, 0]
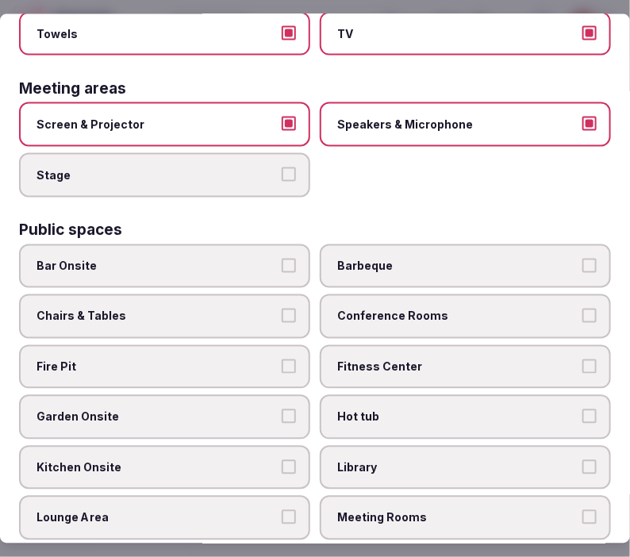
click at [243, 260] on label "Bar Onsite" at bounding box center [164, 265] width 291 height 44
click at [281, 260] on button "Bar Onsite" at bounding box center [288, 265] width 14 height 14
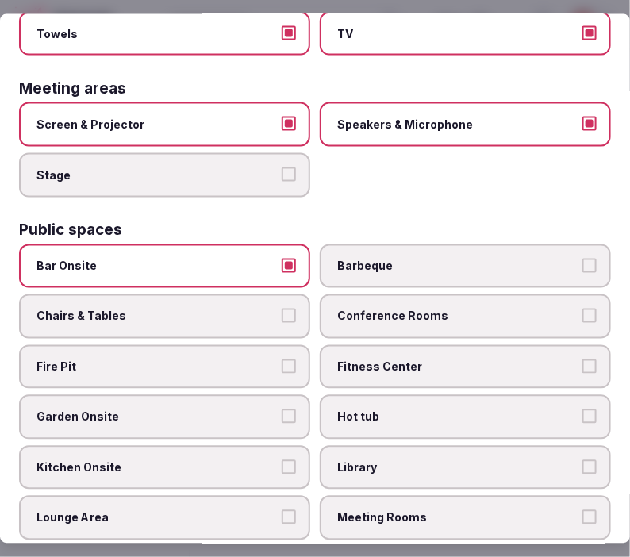
click at [266, 308] on span "Chairs & Tables" at bounding box center [156, 316] width 240 height 16
click at [281, 308] on button "Chairs & Tables" at bounding box center [288, 315] width 14 height 14
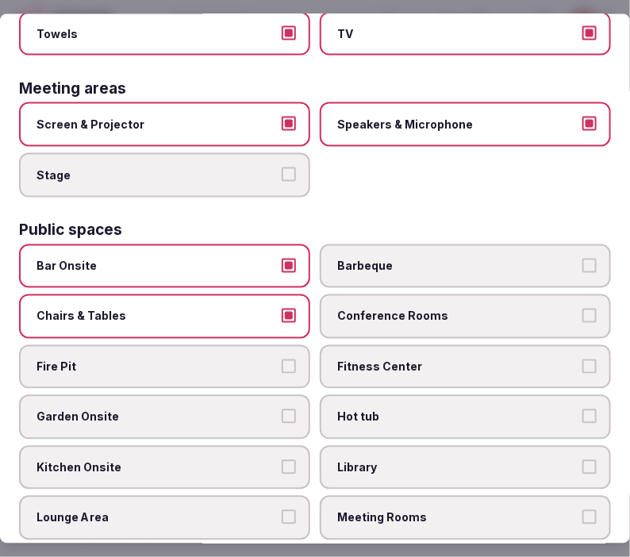
drag, startPoint x: 371, startPoint y: 301, endPoint x: 381, endPoint y: 343, distance: 42.5
click at [371, 308] on span "Conference Rooms" at bounding box center [457, 316] width 240 height 16
click at [582, 308] on button "Conference Rooms" at bounding box center [589, 315] width 14 height 14
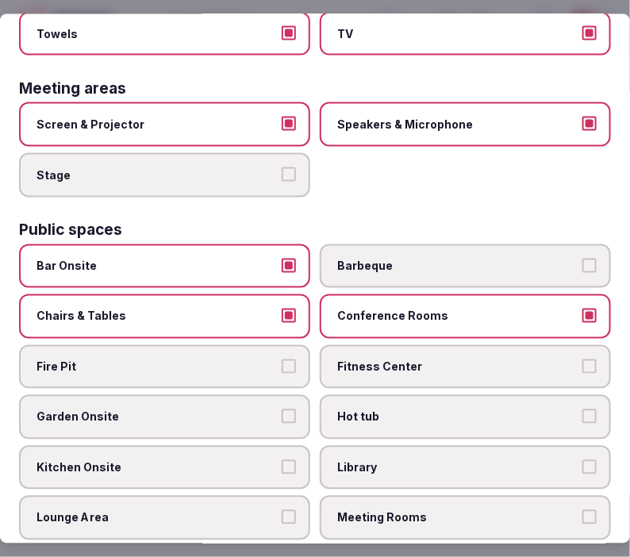
drag, startPoint x: 378, startPoint y: 347, endPoint x: 336, endPoint y: 351, distance: 42.2
click at [373, 358] on span "Fitness Center" at bounding box center [457, 366] width 240 height 16
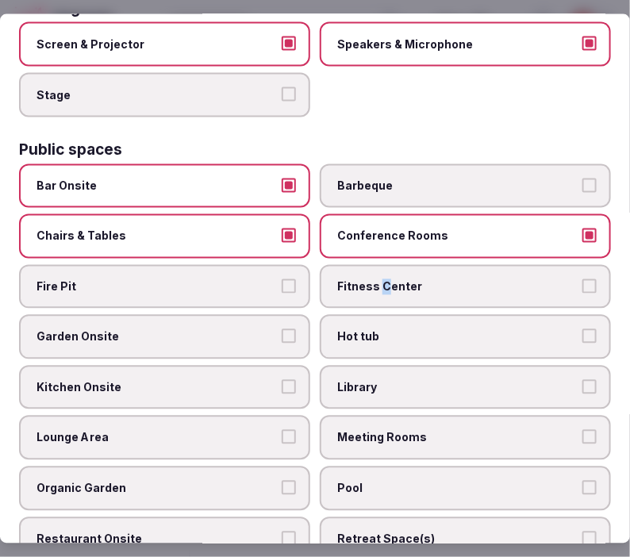
scroll to position [704, 0]
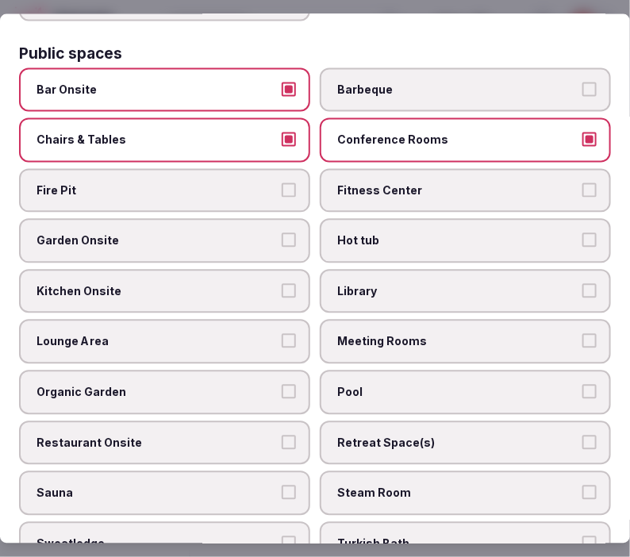
click at [258, 233] on span "Garden Onsite" at bounding box center [156, 241] width 240 height 16
click at [281, 233] on button "Garden Onsite" at bounding box center [288, 240] width 14 height 14
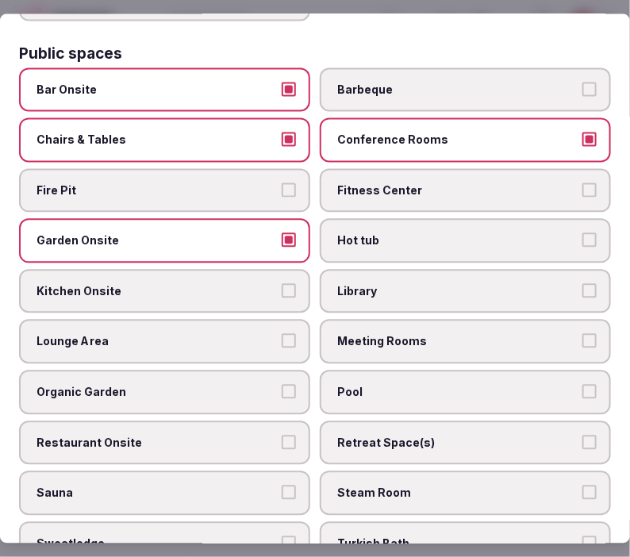
click at [377, 186] on label "Fitness Center" at bounding box center [465, 190] width 291 height 44
click at [582, 186] on button "Fitness Center" at bounding box center [589, 189] width 14 height 14
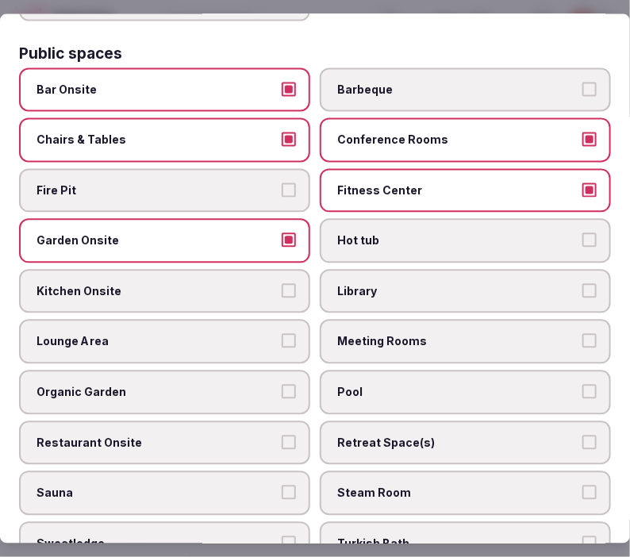
click at [376, 269] on label "Library" at bounding box center [465, 291] width 291 height 44
click at [582, 283] on button "Library" at bounding box center [589, 290] width 14 height 14
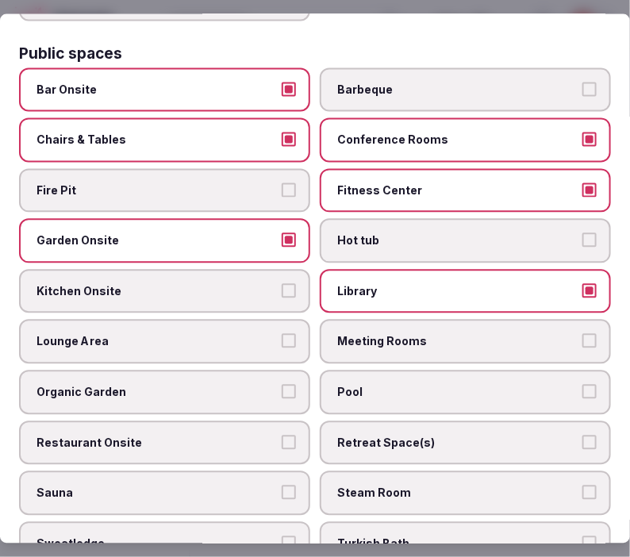
drag, startPoint x: 336, startPoint y: 267, endPoint x: 264, endPoint y: 266, distance: 72.2
click at [337, 283] on span "Library" at bounding box center [457, 291] width 240 height 16
click at [262, 283] on span "Kitchen Onsite" at bounding box center [156, 291] width 240 height 16
click at [281, 283] on button "Kitchen Onsite" at bounding box center [288, 290] width 14 height 14
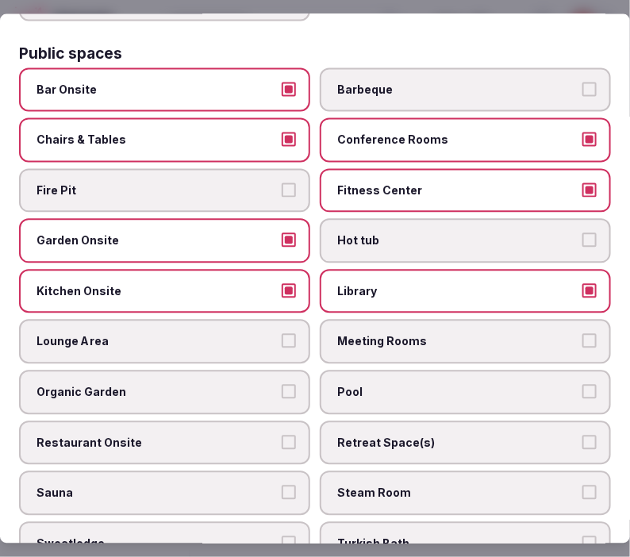
drag, startPoint x: 278, startPoint y: 315, endPoint x: 343, endPoint y: 331, distance: 66.2
click at [281, 334] on button "Lounge Area" at bounding box center [288, 341] width 14 height 14
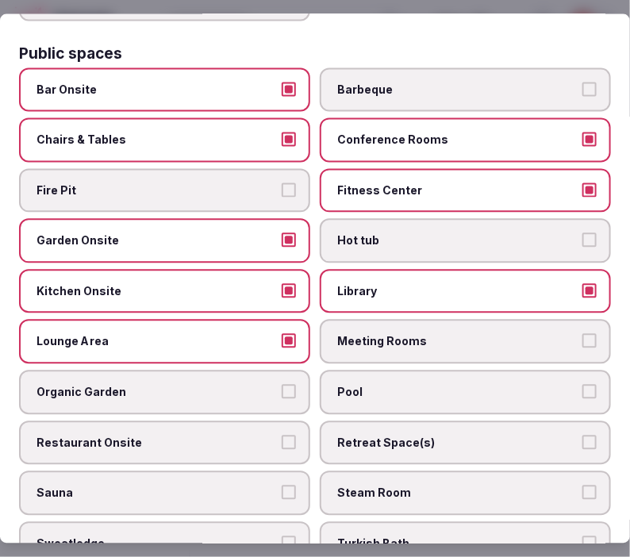
click at [376, 330] on label "Meeting Rooms" at bounding box center [465, 342] width 291 height 44
click at [582, 334] on button "Meeting Rooms" at bounding box center [589, 341] width 14 height 14
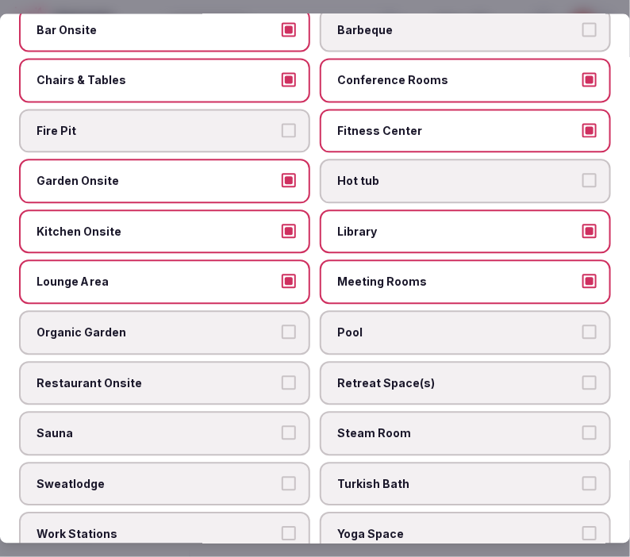
scroll to position [793, 0]
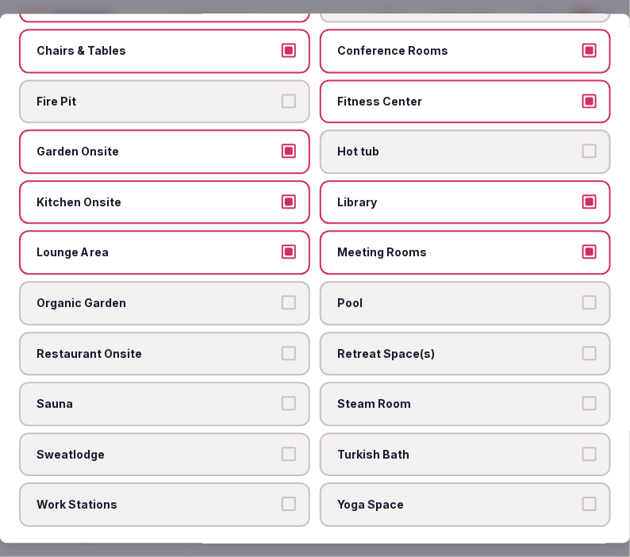
click at [404, 290] on label "Pool" at bounding box center [465, 303] width 291 height 44
click at [582, 296] on button "Pool" at bounding box center [589, 303] width 14 height 14
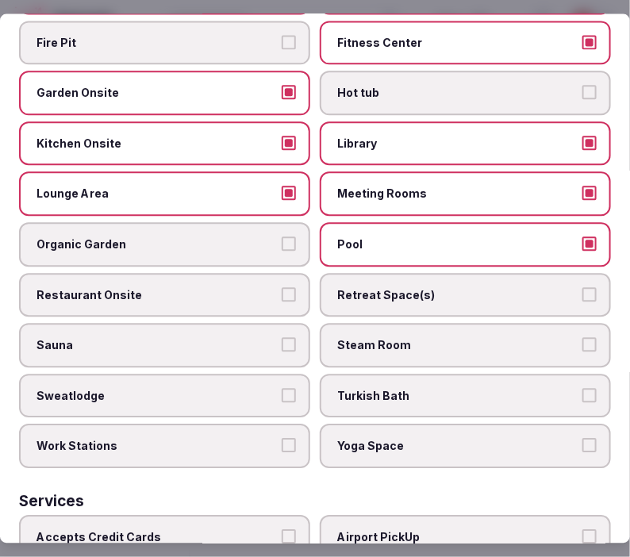
scroll to position [881, 0]
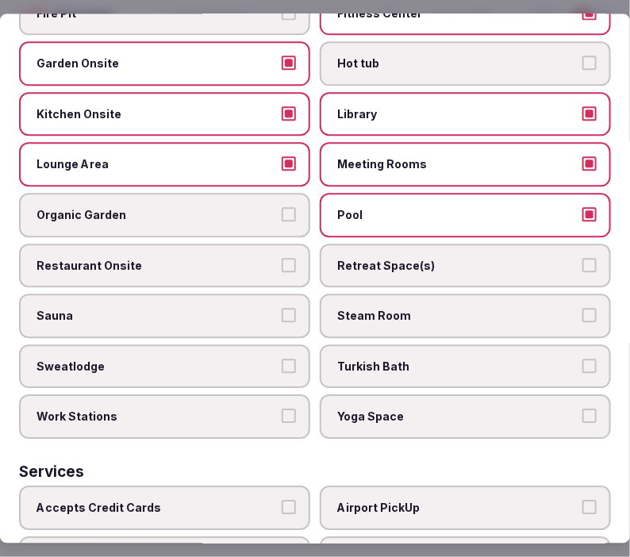
click at [247, 258] on span "Restaurant Onsite" at bounding box center [156, 266] width 240 height 16
click at [281, 258] on button "Restaurant Onsite" at bounding box center [288, 265] width 14 height 14
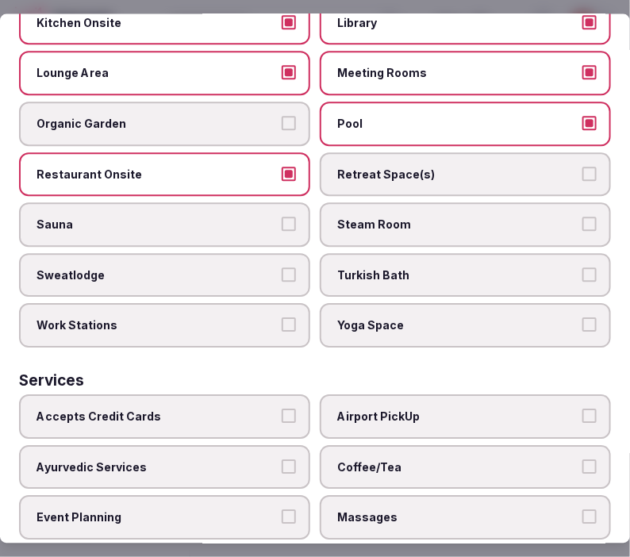
scroll to position [1057, 0]
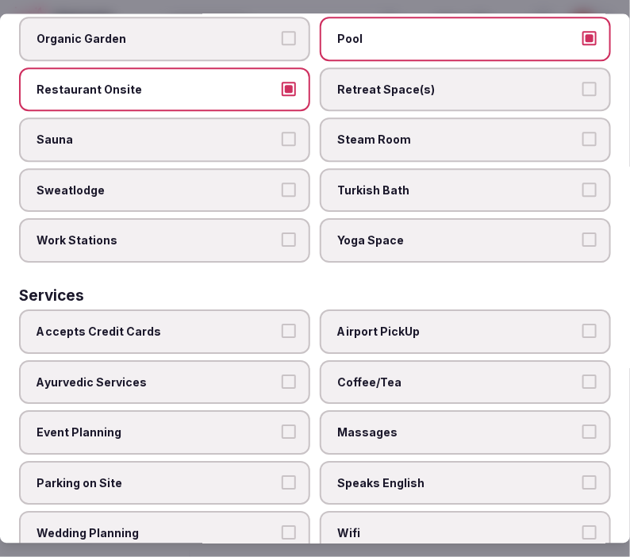
click at [362, 220] on label "Yoga Space" at bounding box center [465, 241] width 291 height 44
click at [582, 233] on button "Yoga Space" at bounding box center [589, 240] width 14 height 14
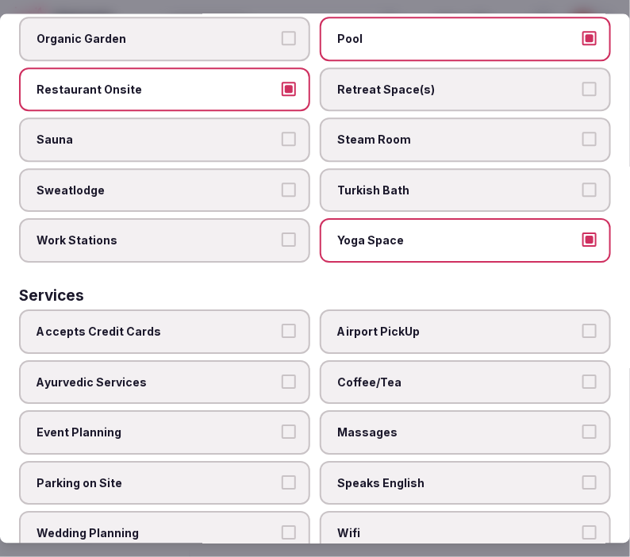
drag, startPoint x: 378, startPoint y: 289, endPoint x: 373, endPoint y: 298, distance: 10.3
click at [375, 310] on label "Airport PickUp" at bounding box center [465, 332] width 291 height 44
click at [582, 324] on button "Airport PickUp" at bounding box center [589, 331] width 14 height 14
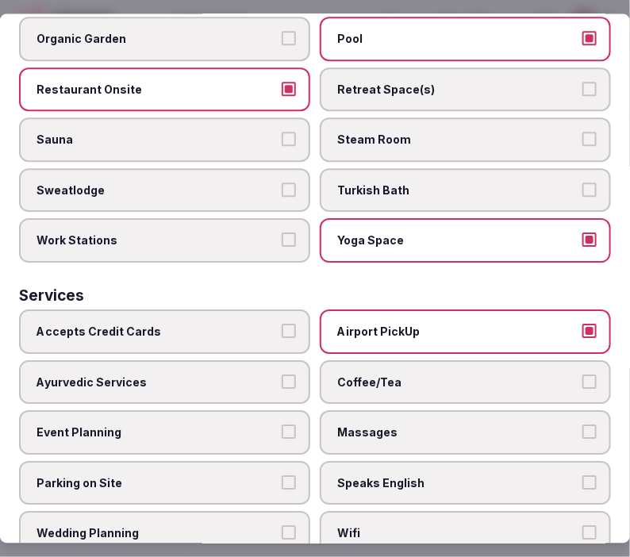
drag, startPoint x: 377, startPoint y: 298, endPoint x: 279, endPoint y: 313, distance: 99.5
click at [370, 324] on span "Airport PickUp" at bounding box center [457, 332] width 240 height 16
click at [265, 324] on span "Accepts Credit Cards" at bounding box center [156, 332] width 240 height 16
click at [281, 324] on button "Accepts Credit Cards" at bounding box center [288, 331] width 14 height 14
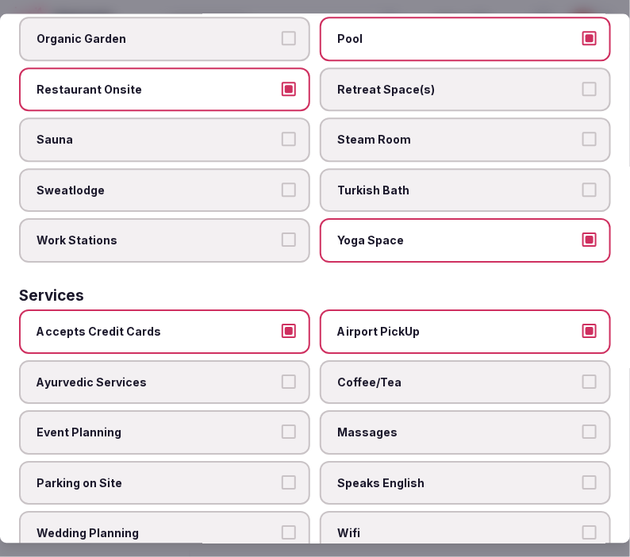
click at [583, 324] on button "Airport PickUp" at bounding box center [589, 331] width 14 height 14
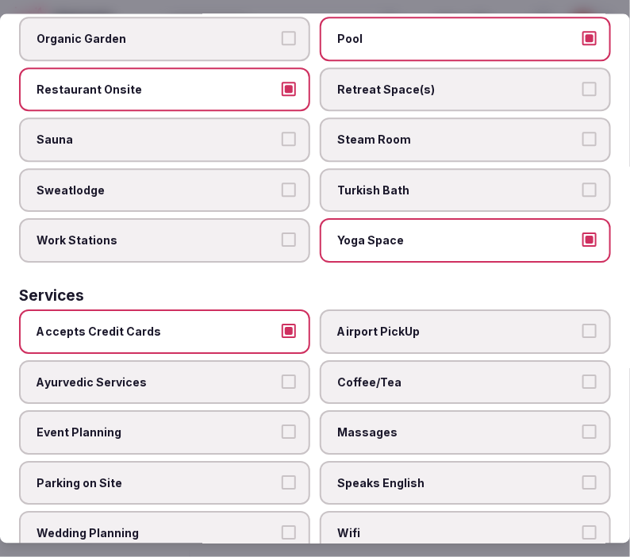
click at [559, 360] on label "Coffee/Tea" at bounding box center [465, 382] width 291 height 44
click at [582, 374] on button "Coffee/Tea" at bounding box center [589, 381] width 14 height 14
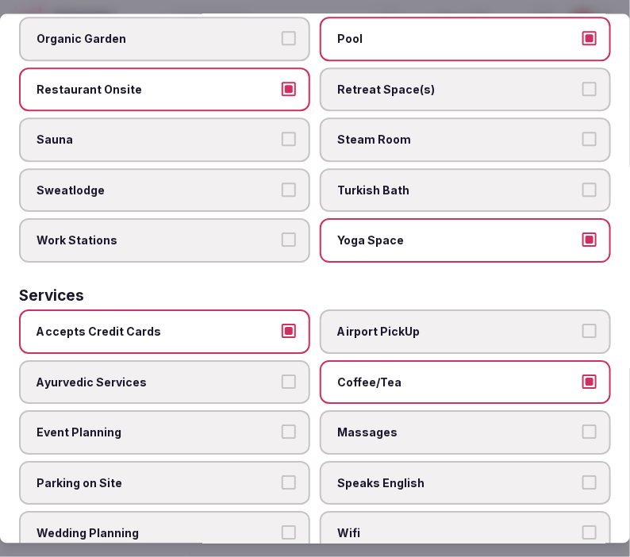
click at [580, 411] on label "Massages" at bounding box center [465, 433] width 291 height 44
click at [582, 425] on button "Massages" at bounding box center [589, 432] width 14 height 14
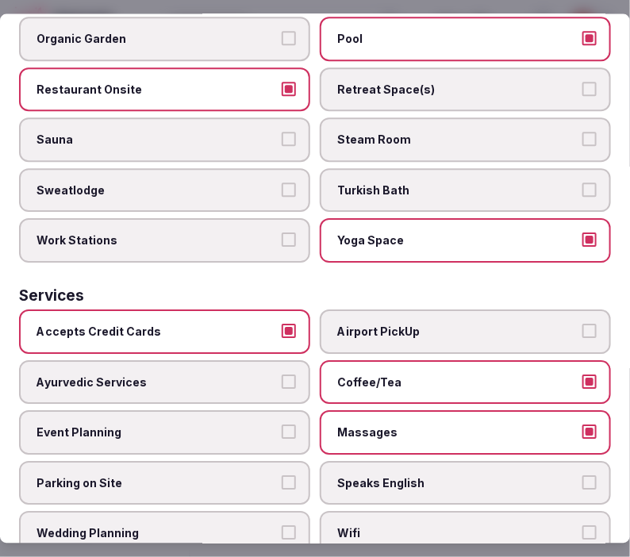
drag, startPoint x: 557, startPoint y: 438, endPoint x: 572, endPoint y: 457, distance: 23.7
click at [559, 475] on span "Speaks English" at bounding box center [457, 483] width 240 height 16
click at [582, 475] on button "Speaks English" at bounding box center [589, 482] width 14 height 14
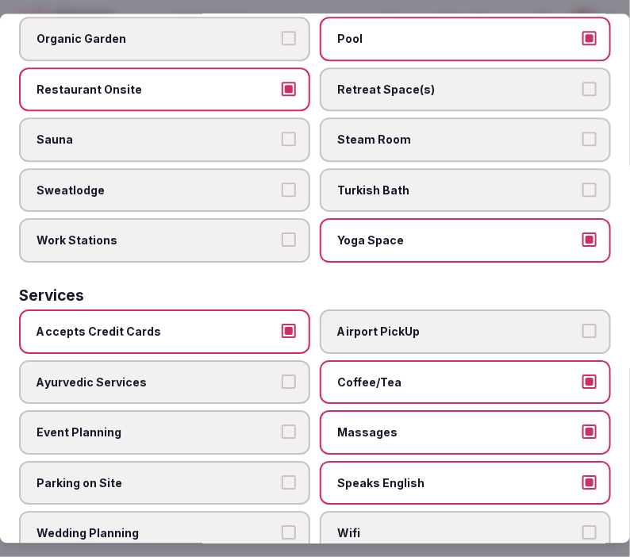
click at [582, 526] on button "Wifi" at bounding box center [589, 533] width 14 height 14
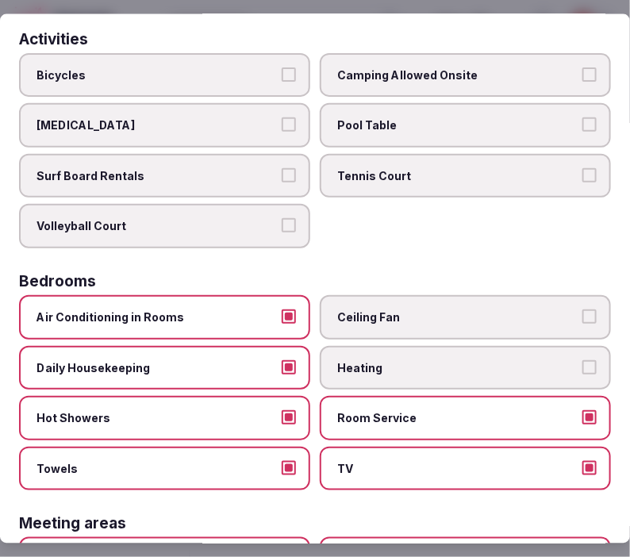
scroll to position [0, 0]
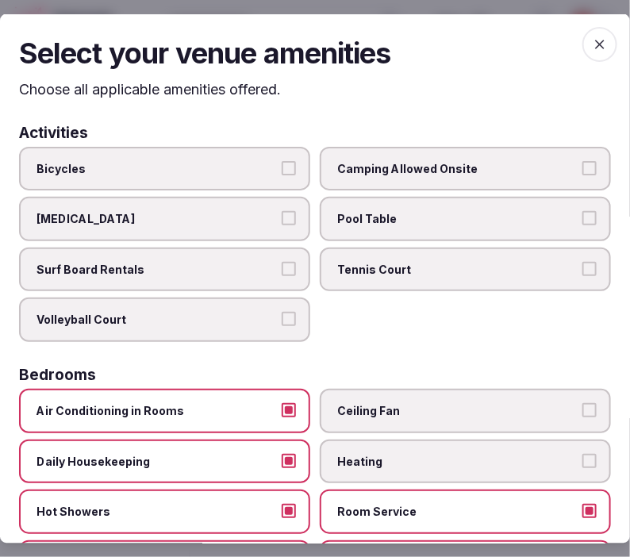
click at [572, 52] on h2 "Select your venue amenities" at bounding box center [314, 53] width 591 height 40
click at [591, 40] on icon "button" at bounding box center [599, 44] width 16 height 16
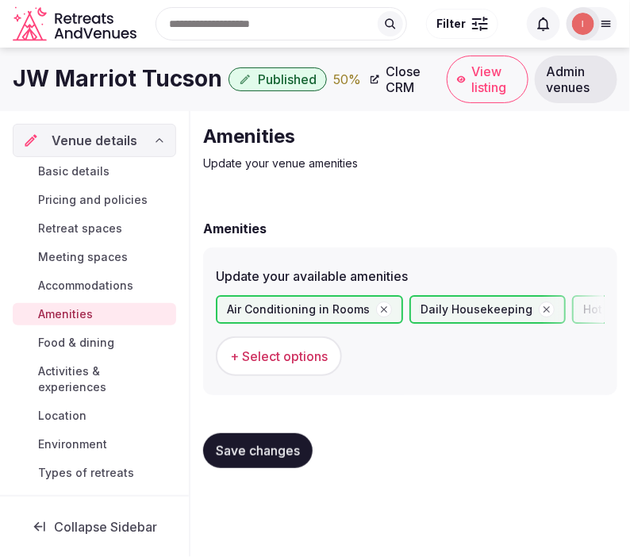
click at [268, 446] on span "Save changes" at bounding box center [258, 450] width 84 height 16
click at [104, 342] on span "Food & dining" at bounding box center [76, 343] width 76 height 16
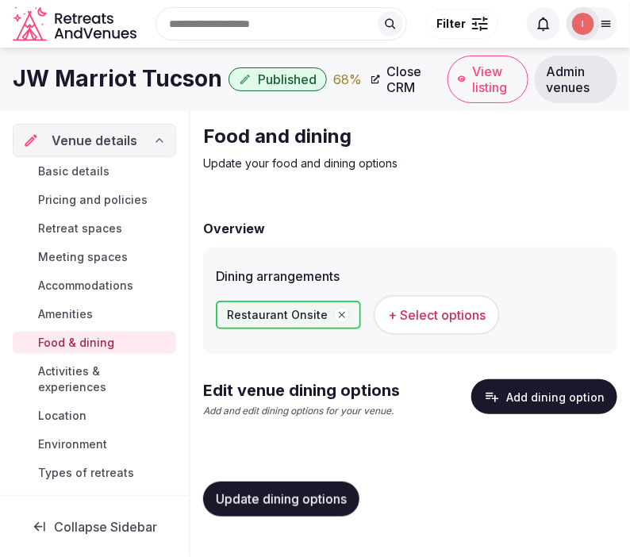
click at [289, 359] on div "Overview Dining arrangements Restaurant Onsite + Select options Edit venue dini…" at bounding box center [410, 366] width 414 height 326
click at [408, 298] on button "+ Select options" at bounding box center [436, 315] width 126 height 40
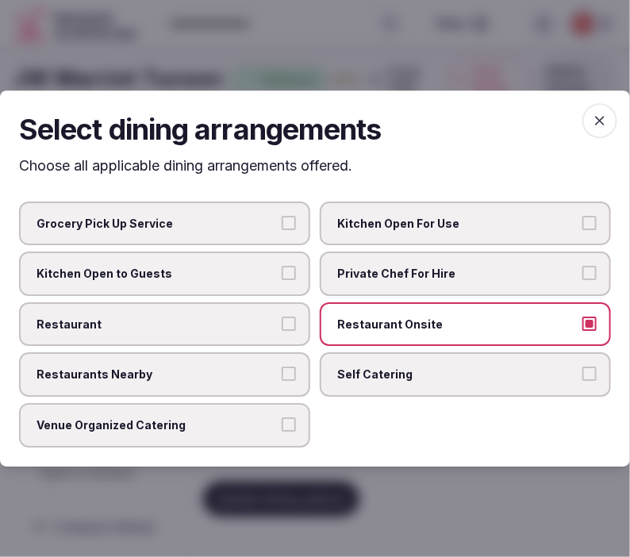
click at [276, 331] on label "Restaurant" at bounding box center [164, 324] width 291 height 44
click at [281, 331] on button "Restaurant" at bounding box center [288, 323] width 14 height 14
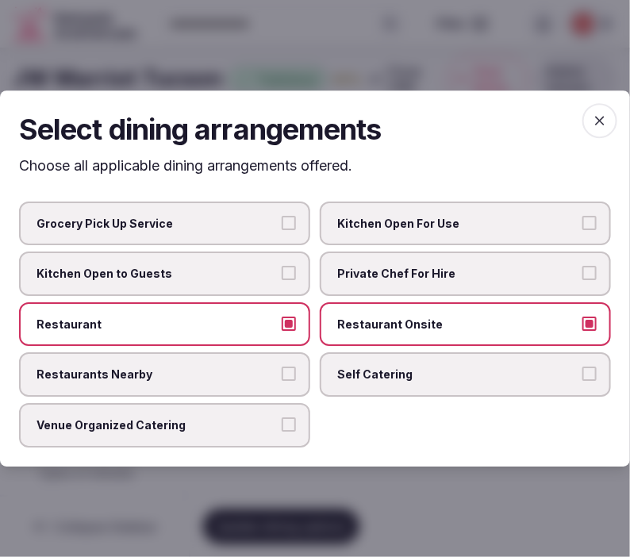
click at [273, 417] on span "Venue Organized Catering" at bounding box center [156, 425] width 240 height 16
click at [281, 417] on button "Venue Organized Catering" at bounding box center [288, 424] width 14 height 14
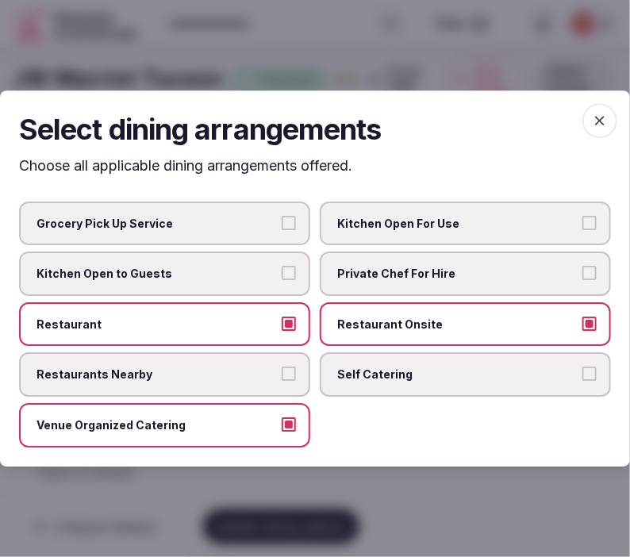
drag, startPoint x: 165, startPoint y: 363, endPoint x: 335, endPoint y: 255, distance: 202.1
click at [170, 361] on label "Restaurants Nearby" at bounding box center [164, 375] width 291 height 44
click at [281, 367] on button "Restaurants Nearby" at bounding box center [288, 374] width 14 height 14
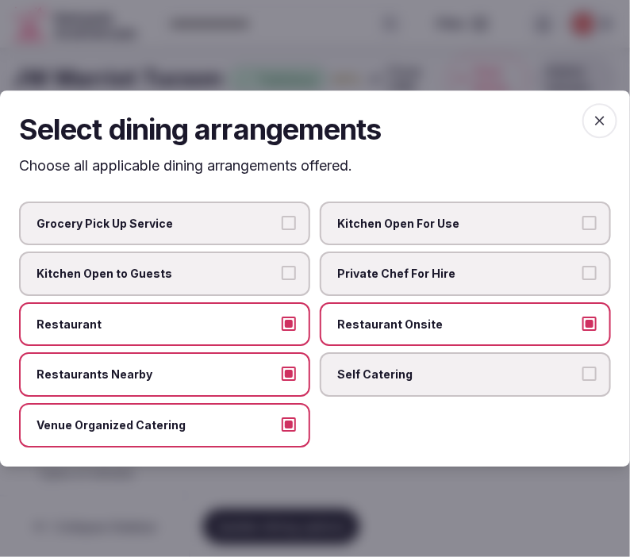
click at [601, 105] on div "Select dining arrangements Choose all applicable dining arrangements offered. G…" at bounding box center [315, 278] width 630 height 376
click at [592, 121] on icon "button" at bounding box center [599, 121] width 16 height 16
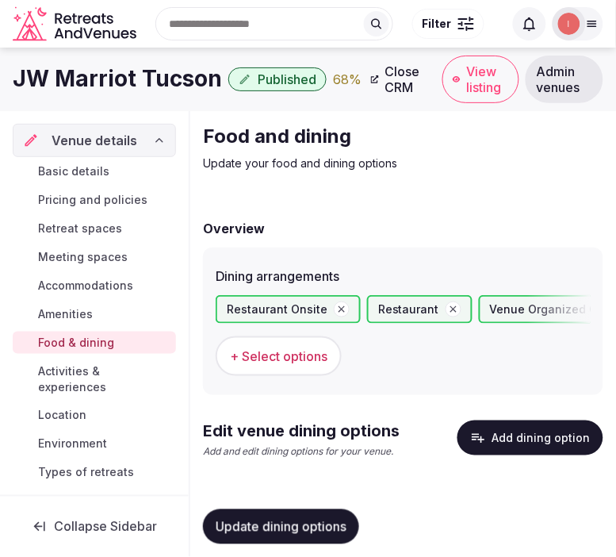
click at [294, 526] on span "Update dining options" at bounding box center [281, 527] width 131 height 16
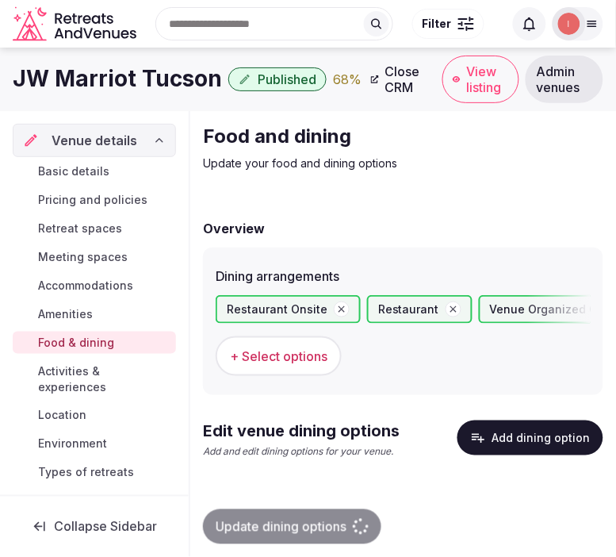
click at [527, 439] on button "Add dining option" at bounding box center [530, 437] width 146 height 35
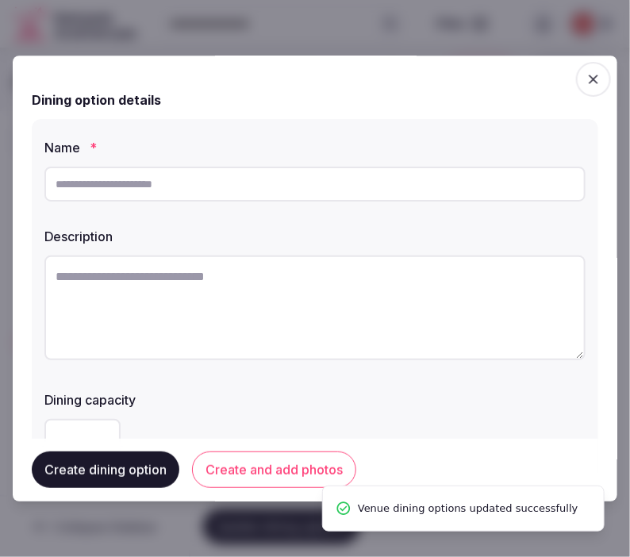
click at [353, 183] on input "text" at bounding box center [314, 184] width 541 height 35
paste input "**********"
type input "**********"
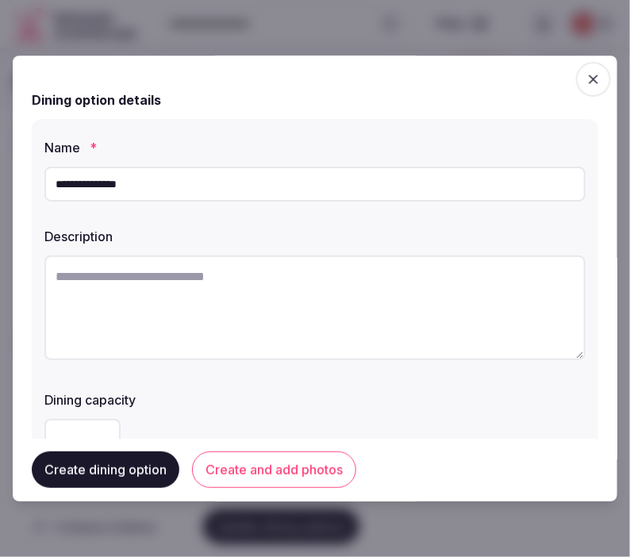
click at [342, 295] on textarea at bounding box center [314, 307] width 541 height 105
paste textarea "**********"
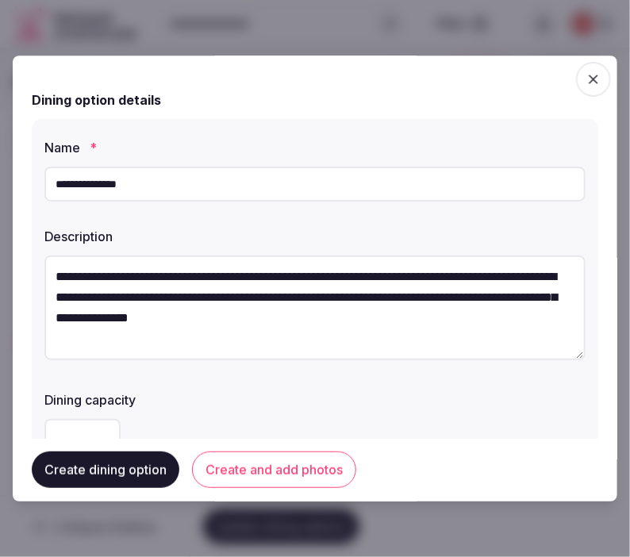
scroll to position [9, 0]
type textarea "**********"
drag, startPoint x: 308, startPoint y: 465, endPoint x: 624, endPoint y: 293, distance: 360.1
click at [330, 453] on button "Create and add photos" at bounding box center [274, 470] width 164 height 36
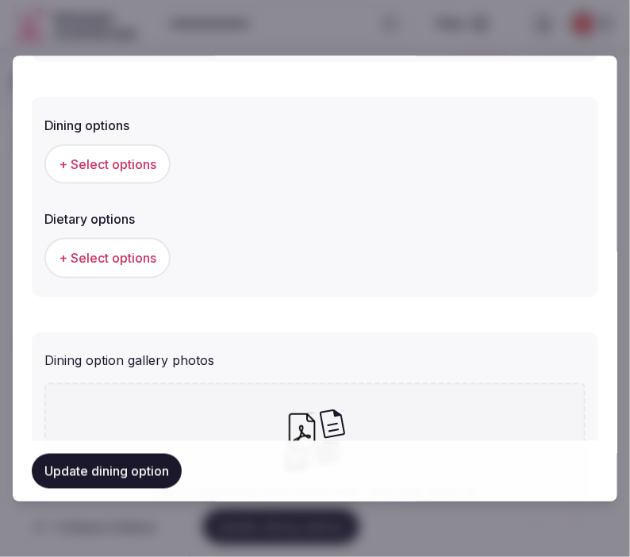
scroll to position [440, 0]
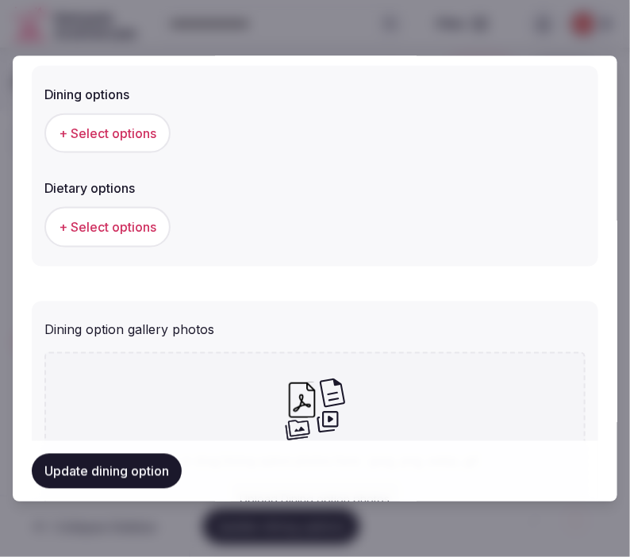
click at [144, 141] on button "+ Select options" at bounding box center [107, 133] width 126 height 40
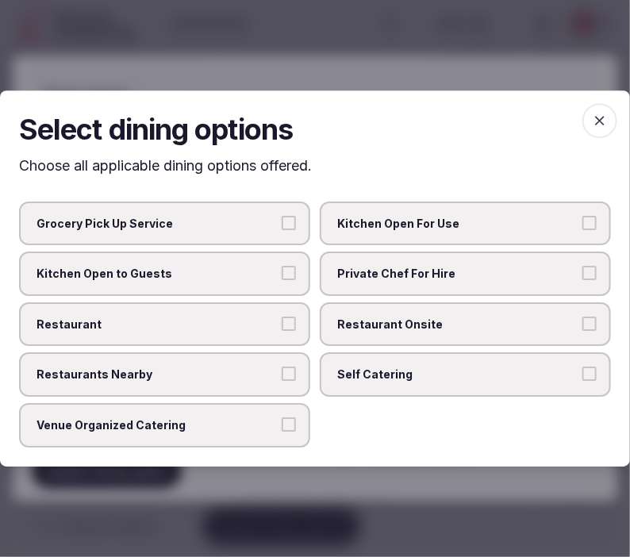
click at [282, 327] on button "Restaurant" at bounding box center [288, 323] width 14 height 14
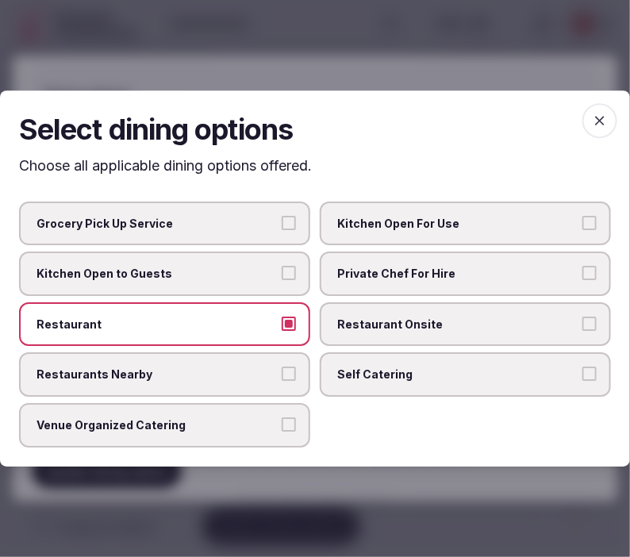
click at [368, 326] on span "Restaurant Onsite" at bounding box center [457, 324] width 240 height 16
click at [582, 326] on button "Restaurant Onsite" at bounding box center [589, 323] width 14 height 14
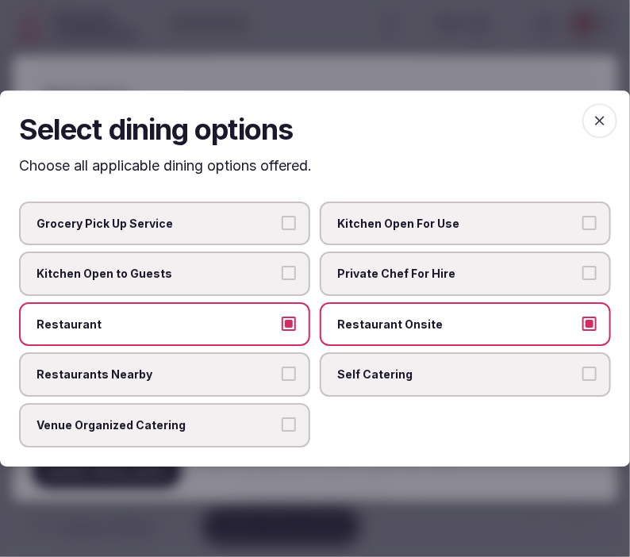
click at [595, 121] on icon "button" at bounding box center [599, 121] width 16 height 16
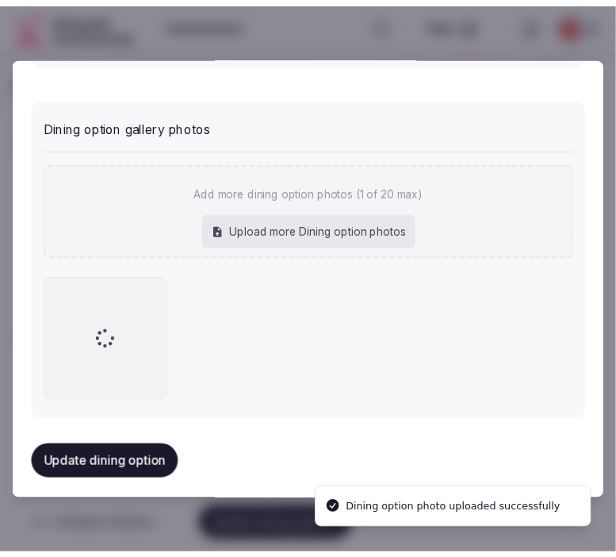
scroll to position [650, 0]
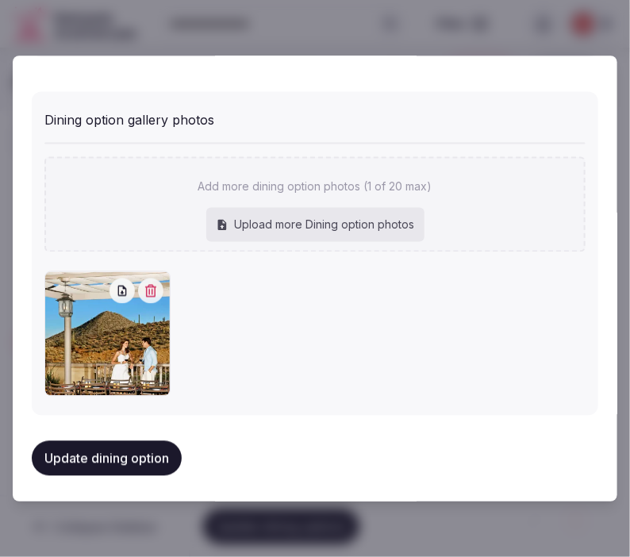
click at [43, 445] on button "Update dining option" at bounding box center [107, 458] width 150 height 35
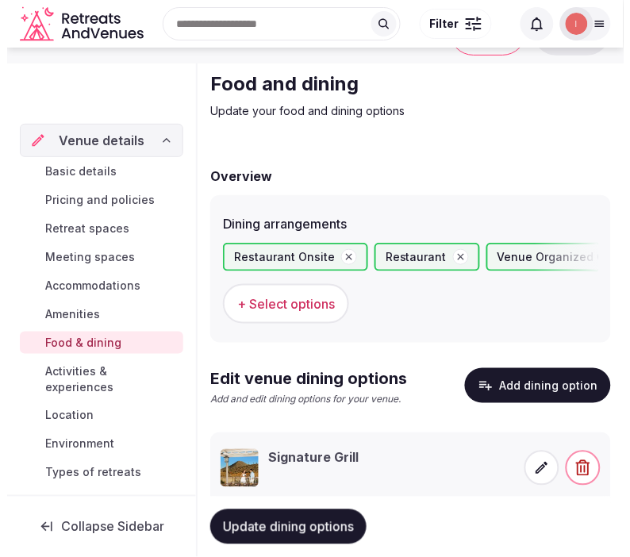
scroll to position [94, 0]
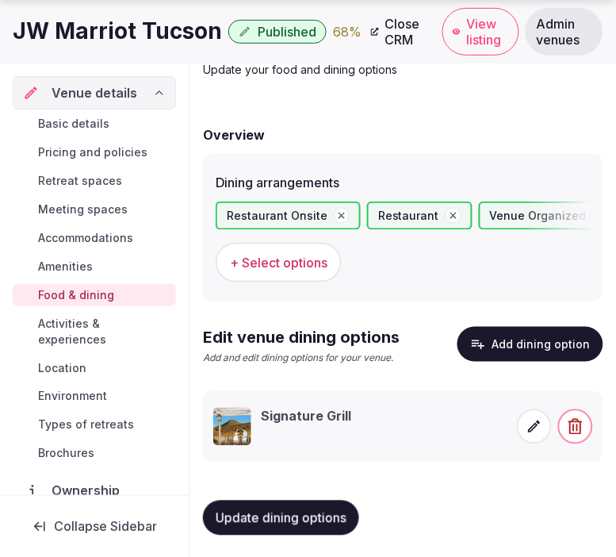
drag, startPoint x: 365, startPoint y: 404, endPoint x: 384, endPoint y: 418, distance: 23.3
click at [363, 408] on div "Signature Grill" at bounding box center [360, 427] width 294 height 38
click at [538, 414] on span at bounding box center [534, 426] width 35 height 35
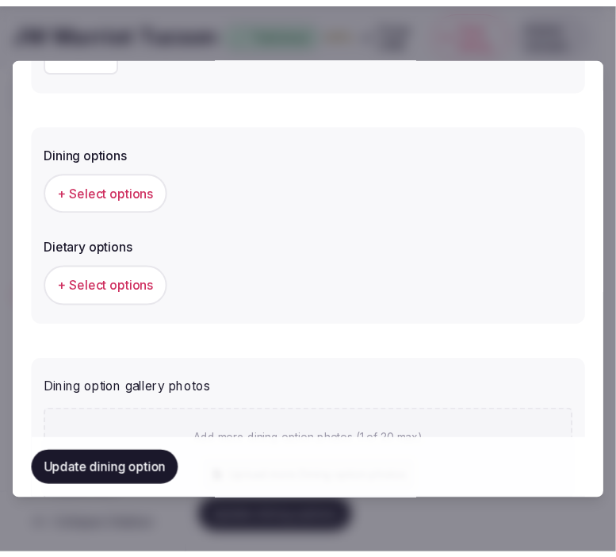
scroll to position [352, 0]
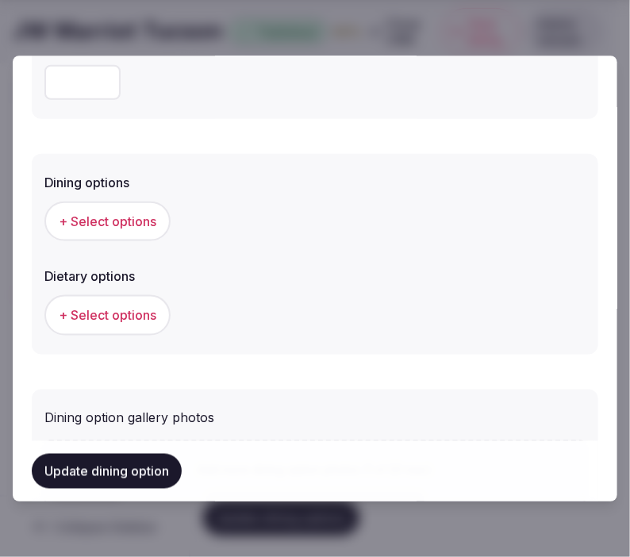
click at [109, 203] on button "+ Select options" at bounding box center [107, 221] width 126 height 40
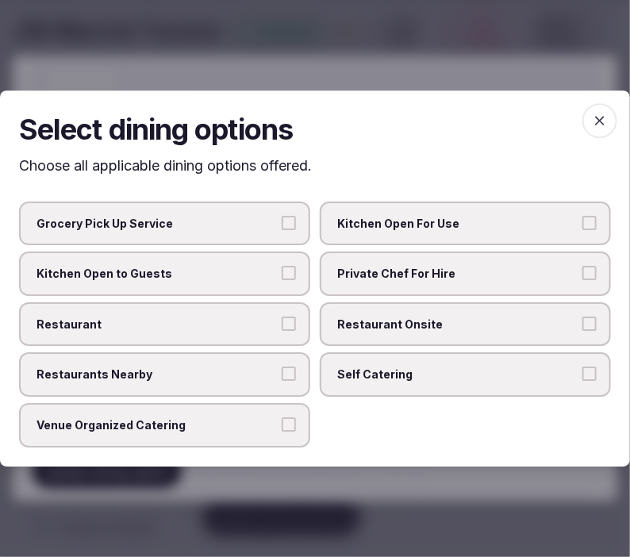
click at [250, 304] on label "Restaurant" at bounding box center [164, 324] width 291 height 44
click at [281, 316] on button "Restaurant" at bounding box center [288, 323] width 14 height 14
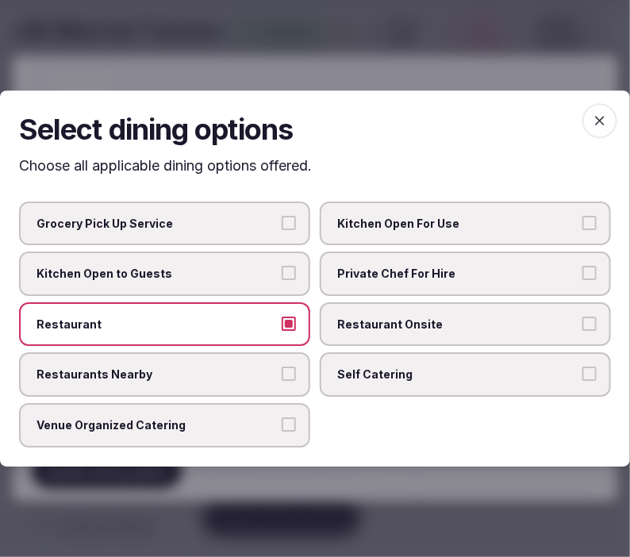
click at [352, 329] on span "Restaurant Onsite" at bounding box center [457, 324] width 240 height 16
click at [582, 329] on button "Restaurant Onsite" at bounding box center [589, 323] width 14 height 14
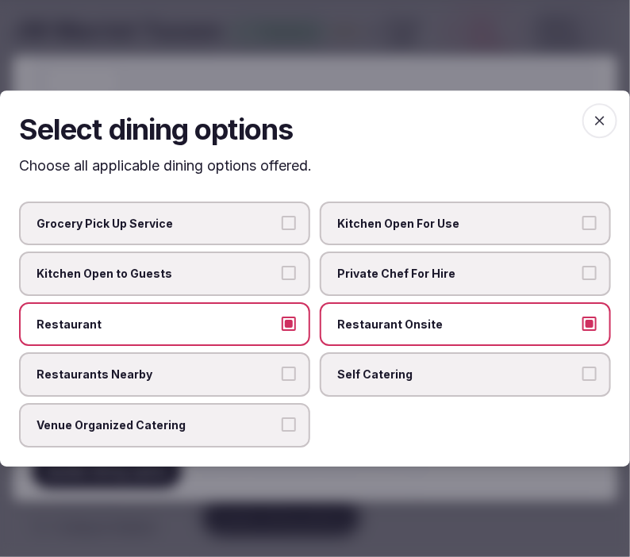
click at [592, 121] on icon "button" at bounding box center [599, 121] width 16 height 16
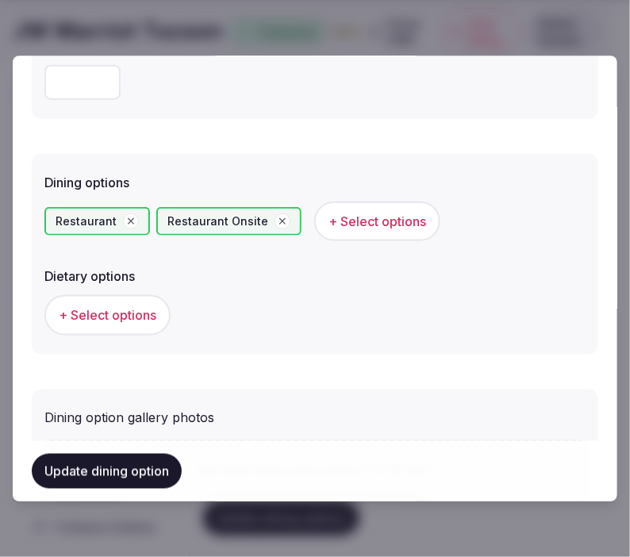
drag, startPoint x: 144, startPoint y: 477, endPoint x: 151, endPoint y: 458, distance: 19.6
click at [144, 474] on button "Update dining option" at bounding box center [107, 471] width 150 height 35
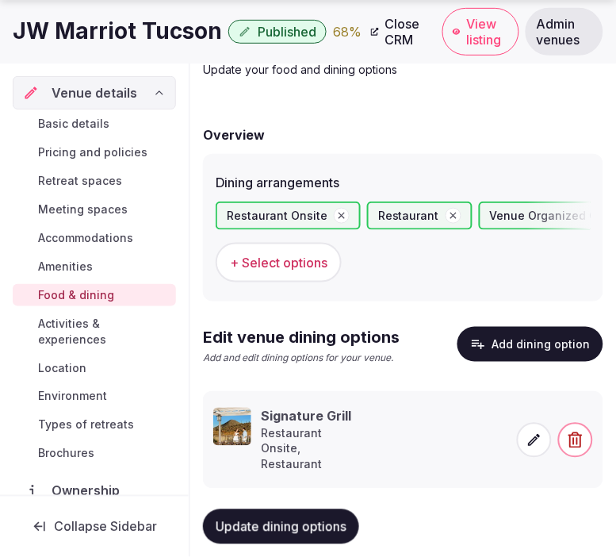
click at [267, 515] on button "Update dining options" at bounding box center [281, 526] width 156 height 35
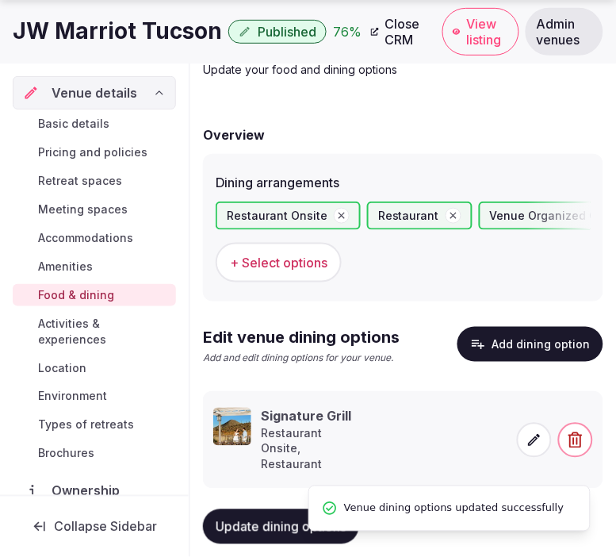
click at [64, 323] on span "Activities & experiences" at bounding box center [104, 332] width 132 height 32
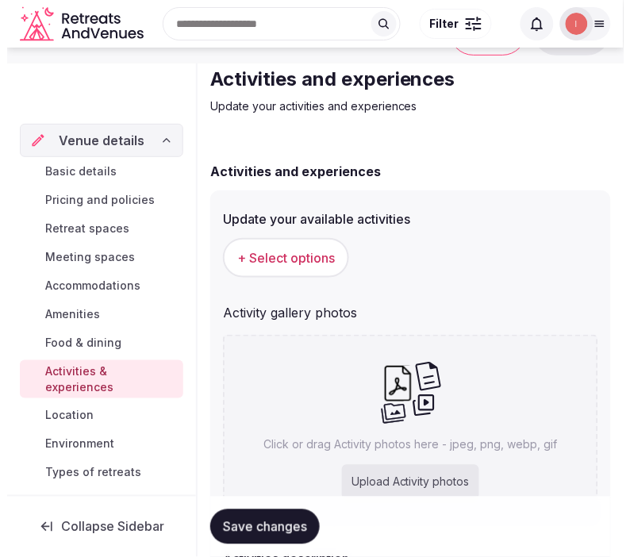
scroll to position [88, 0]
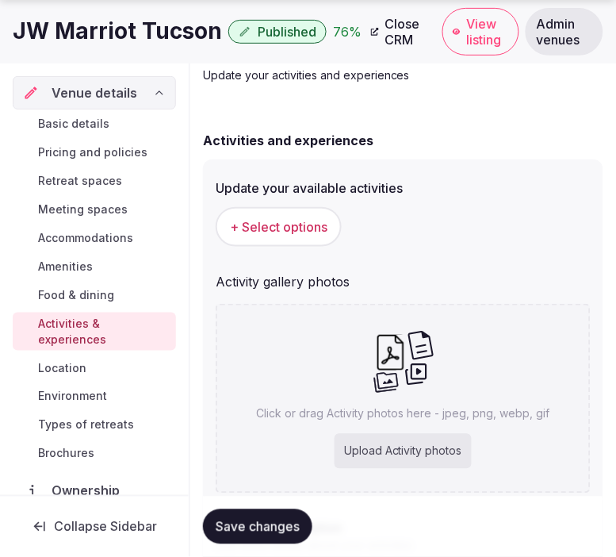
click at [312, 228] on span "+ Select options" at bounding box center [279, 226] width 98 height 17
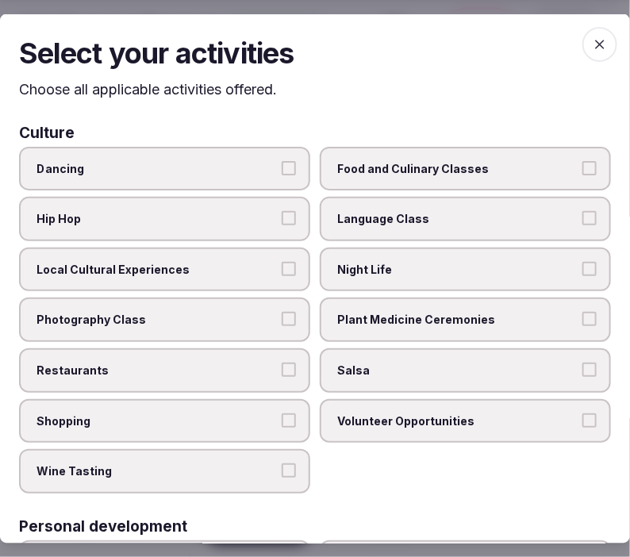
click at [327, 82] on p "Choose all applicable activities offered." at bounding box center [314, 89] width 591 height 20
drag, startPoint x: 273, startPoint y: 255, endPoint x: 318, endPoint y: 256, distance: 45.2
click at [274, 257] on label "Local Cultural Experiences" at bounding box center [164, 269] width 291 height 44
click at [281, 261] on button "Local Cultural Experiences" at bounding box center [288, 268] width 14 height 14
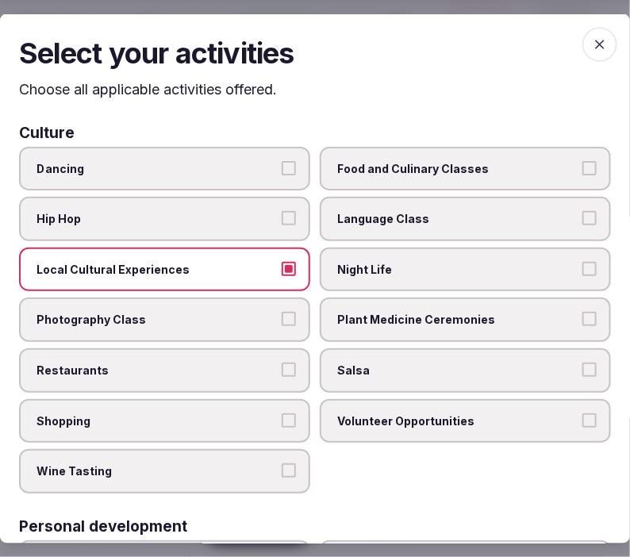
drag, startPoint x: 341, startPoint y: 254, endPoint x: 373, endPoint y: 293, distance: 50.8
click at [342, 254] on label "Night Life" at bounding box center [465, 269] width 291 height 44
click at [582, 261] on button "Night Life" at bounding box center [589, 268] width 14 height 14
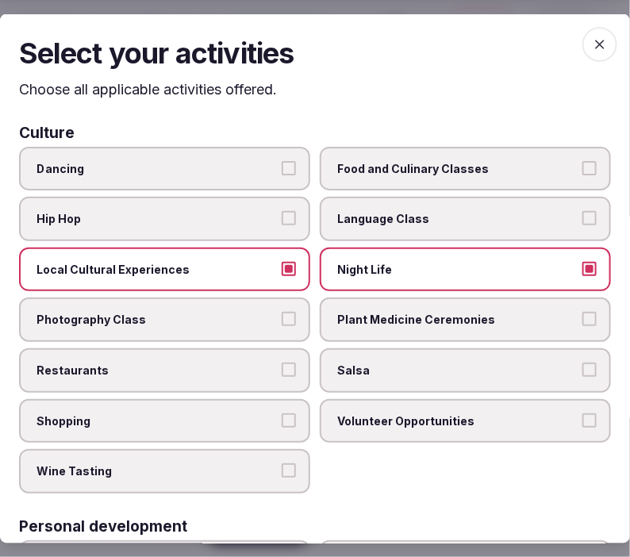
click at [235, 368] on span "Restaurants" at bounding box center [156, 370] width 240 height 16
click at [281, 368] on button "Restaurants" at bounding box center [288, 369] width 14 height 14
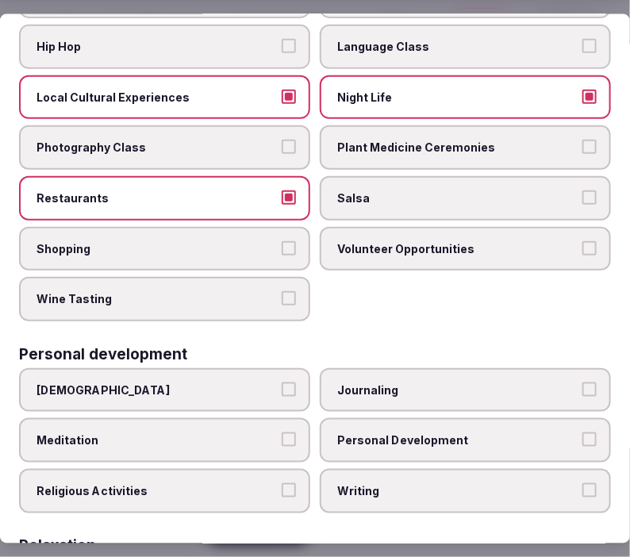
scroll to position [176, 0]
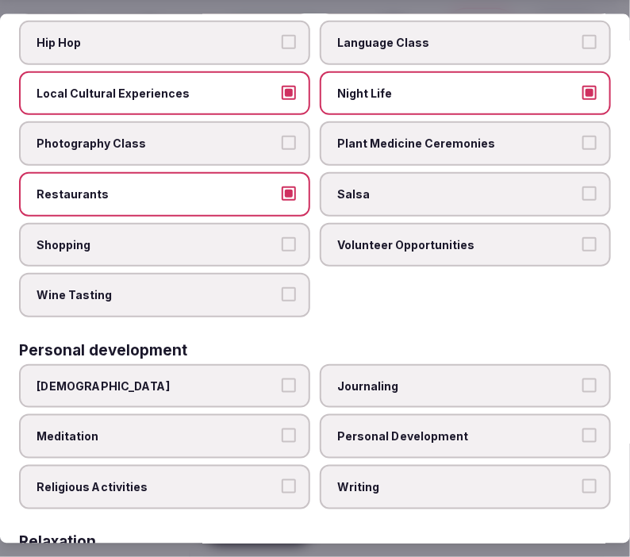
click at [362, 428] on span "Personal Development" at bounding box center [457, 436] width 240 height 16
click at [582, 428] on button "Personal Development" at bounding box center [589, 435] width 14 height 14
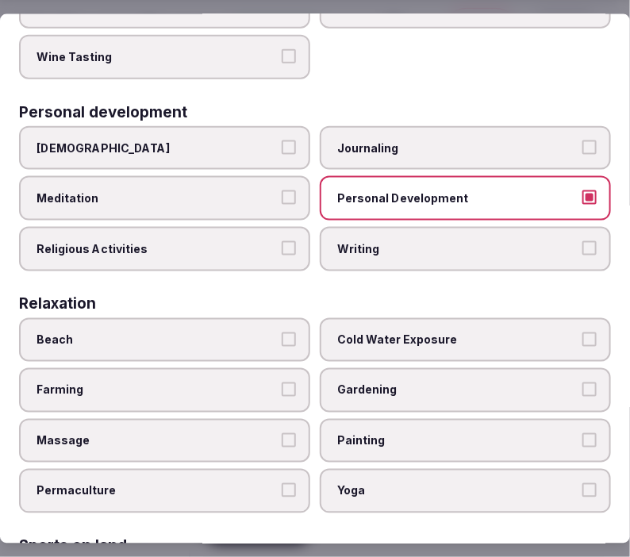
scroll to position [528, 0]
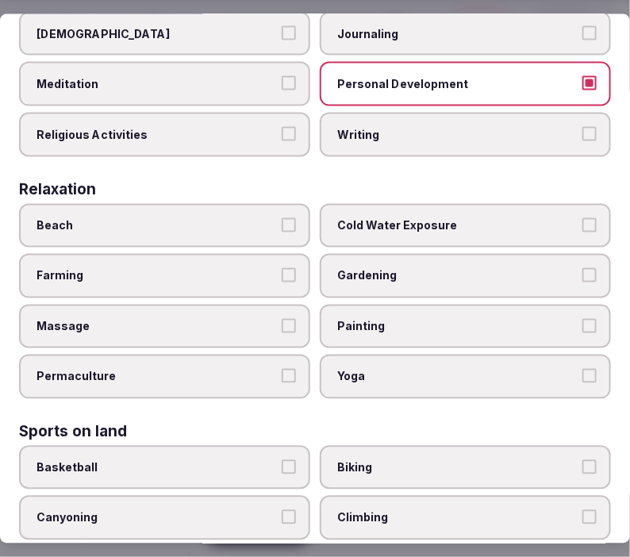
click at [366, 331] on div "Beach Cold Water Exposure Farming Gardening Massage Painting Permaculture Yoga" at bounding box center [314, 300] width 591 height 195
click at [281, 318] on button "Massage" at bounding box center [288, 325] width 14 height 14
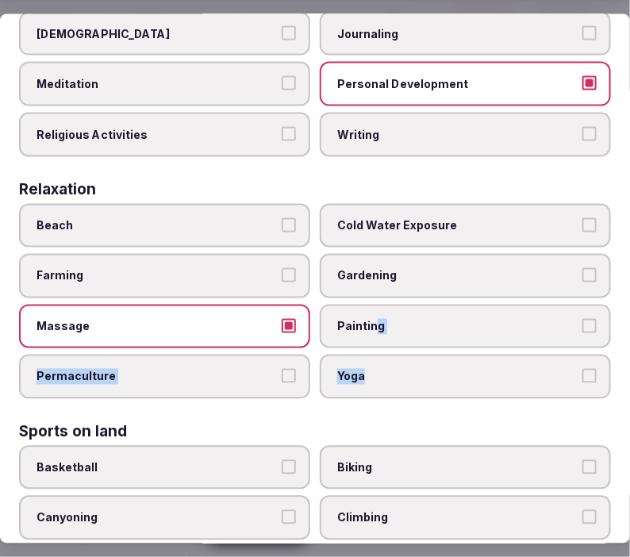
click at [346, 369] on span "Yoga" at bounding box center [457, 377] width 240 height 16
click at [582, 369] on button "Yoga" at bounding box center [589, 376] width 14 height 14
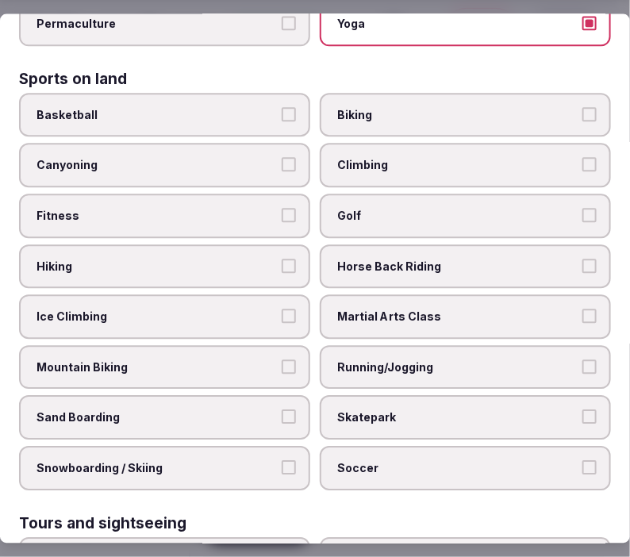
scroll to position [881, 0]
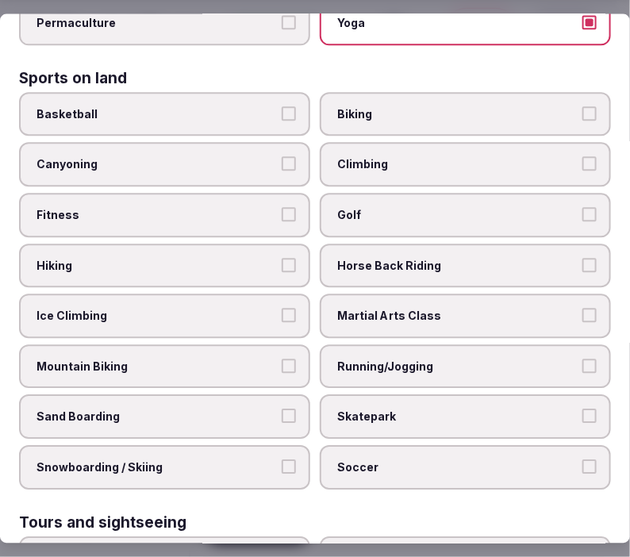
click at [173, 199] on label "Fitness" at bounding box center [164, 215] width 291 height 44
click at [281, 208] on button "Fitness" at bounding box center [288, 215] width 14 height 14
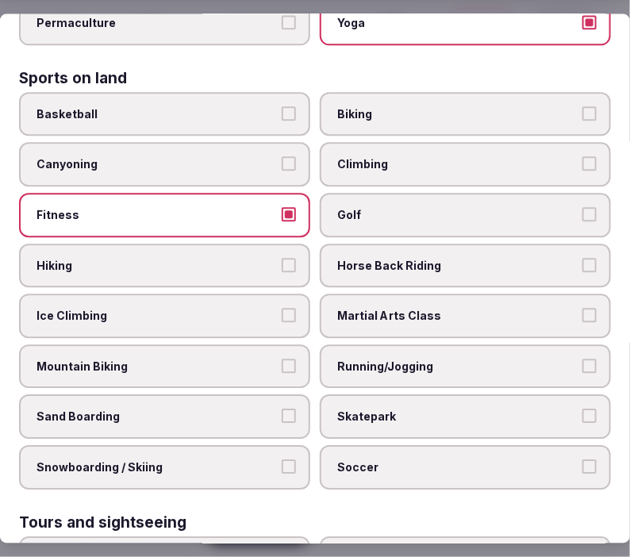
click at [200, 258] on span "Hiking" at bounding box center [156, 266] width 240 height 16
click at [281, 258] on button "Hiking" at bounding box center [288, 265] width 14 height 14
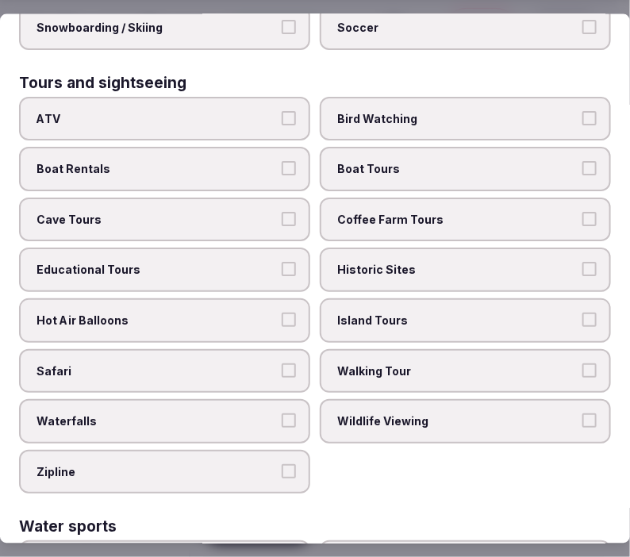
scroll to position [1321, 0]
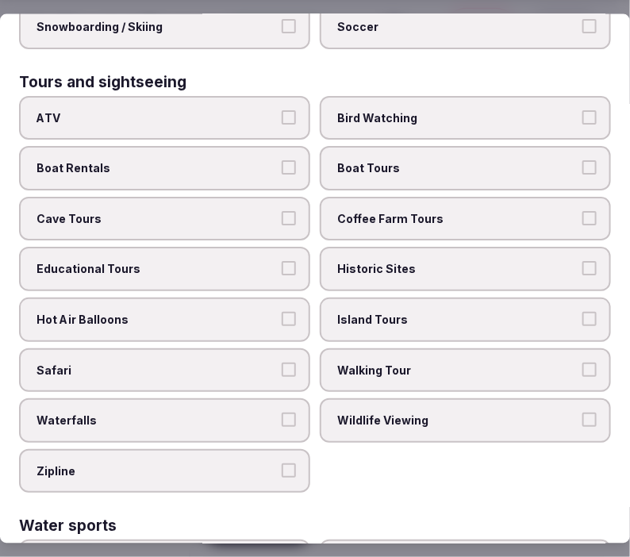
click at [373, 362] on span "Walking Tour" at bounding box center [457, 370] width 240 height 16
click at [582, 362] on button "Walking Tour" at bounding box center [589, 369] width 14 height 14
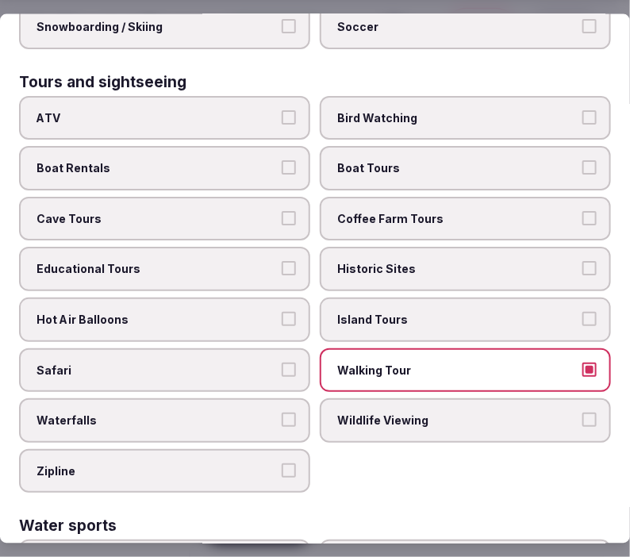
click at [389, 247] on label "Historic Sites" at bounding box center [465, 269] width 291 height 44
click at [582, 262] on button "Historic Sites" at bounding box center [589, 269] width 14 height 14
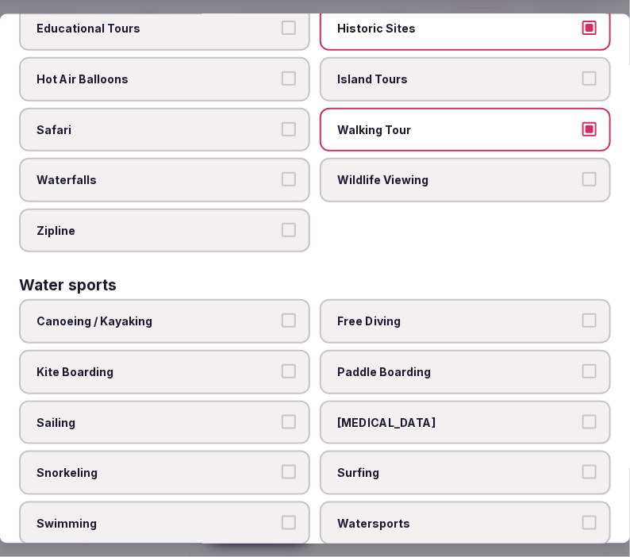
scroll to position [1581, 0]
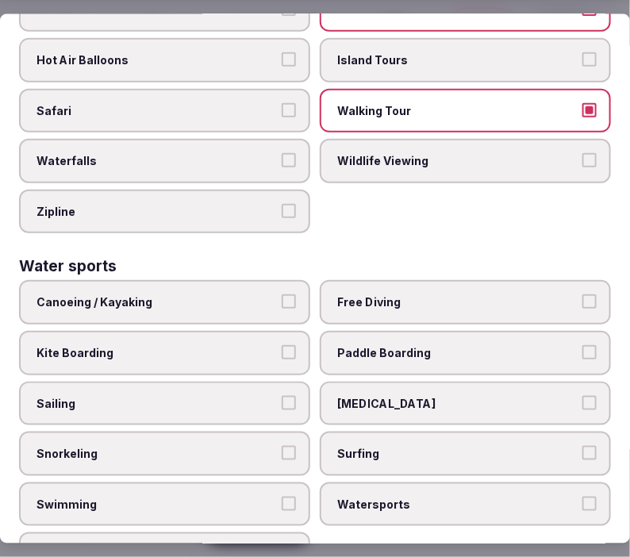
click at [199, 481] on label "Swimming" at bounding box center [164, 503] width 291 height 44
click at [281, 496] on button "Swimming" at bounding box center [288, 503] width 14 height 14
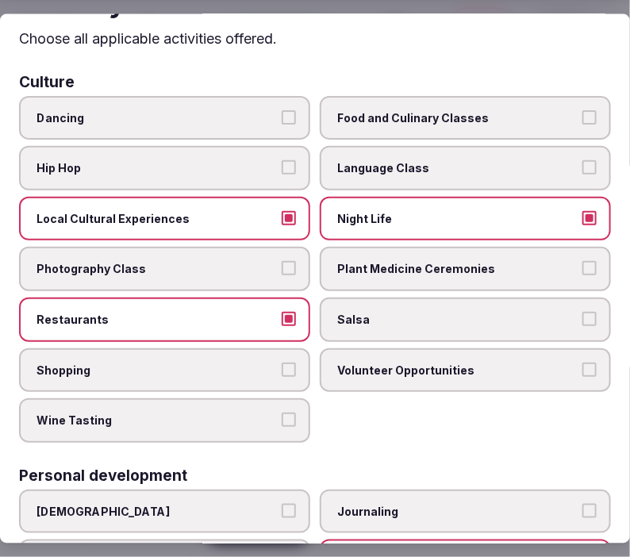
scroll to position [0, 0]
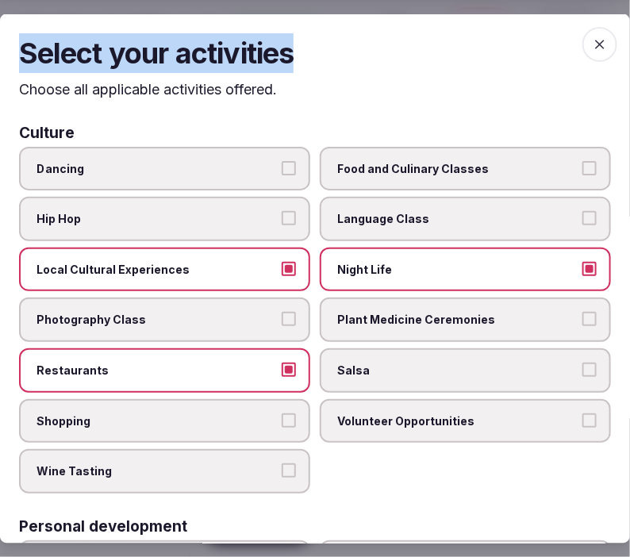
drag, startPoint x: 603, startPoint y: 33, endPoint x: 557, endPoint y: 79, distance: 64.5
click at [591, 40] on div "Select your activities Choose all applicable activities offered. Culture Dancin…" at bounding box center [315, 278] width 630 height 529
click at [591, 36] on icon "button" at bounding box center [599, 44] width 16 height 16
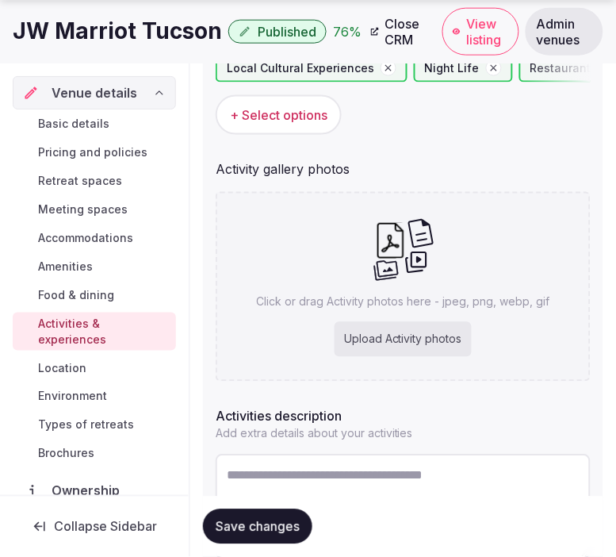
scroll to position [264, 0]
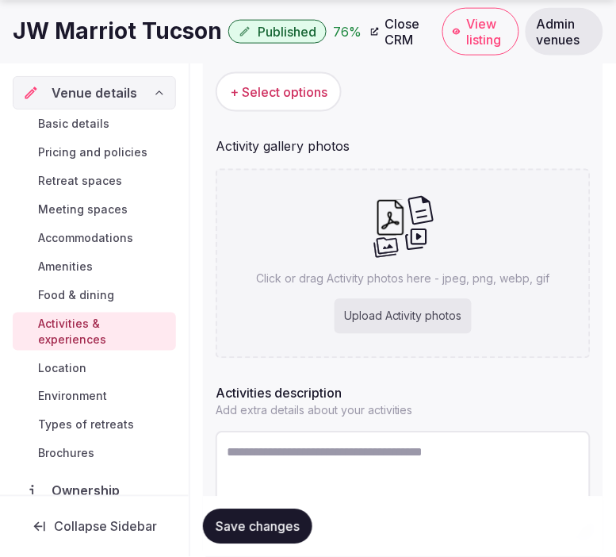
click at [273, 526] on span "Save changes" at bounding box center [258, 527] width 84 height 16
click at [327, 468] on textarea at bounding box center [403, 483] width 375 height 105
paste textarea "**********"
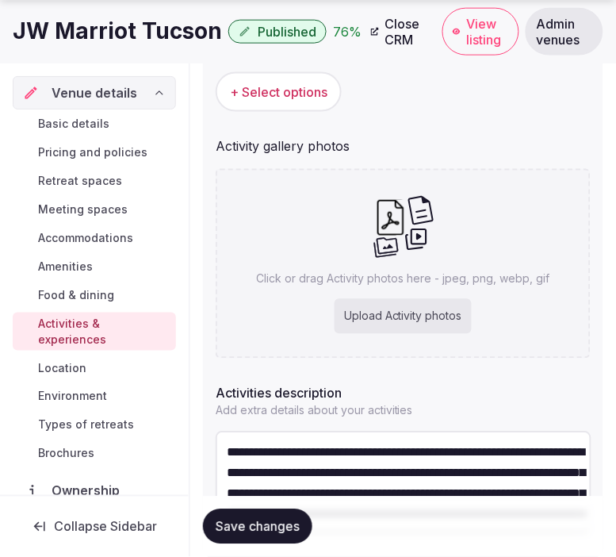
scroll to position [91, 0]
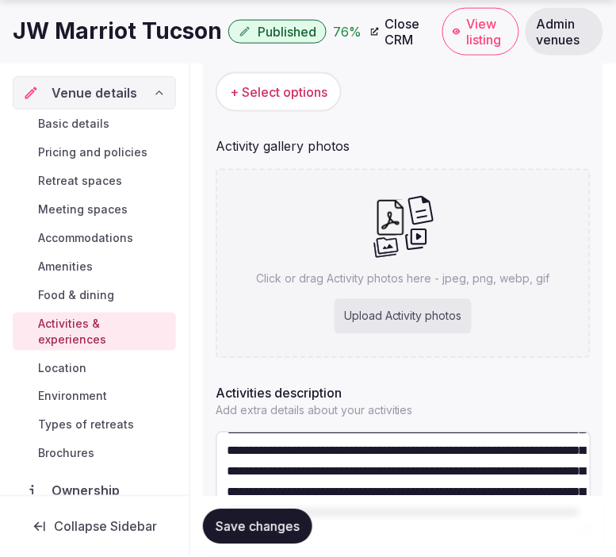
type textarea "**********"
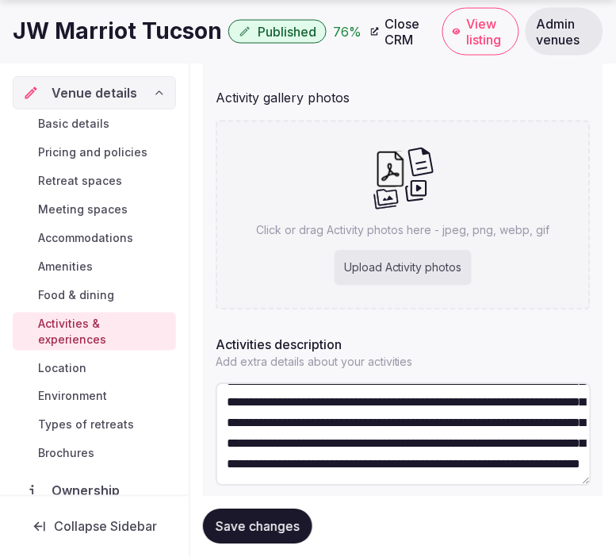
scroll to position [352, 0]
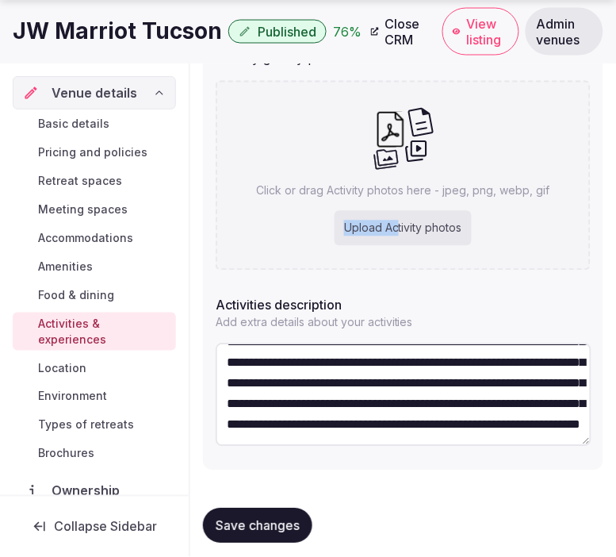
drag, startPoint x: 557, startPoint y: 268, endPoint x: 617, endPoint y: 214, distance: 80.9
click at [402, 228] on div "Click or drag Activity photos here - jpeg, png, webp, gif Upload Activity photos" at bounding box center [403, 175] width 375 height 189
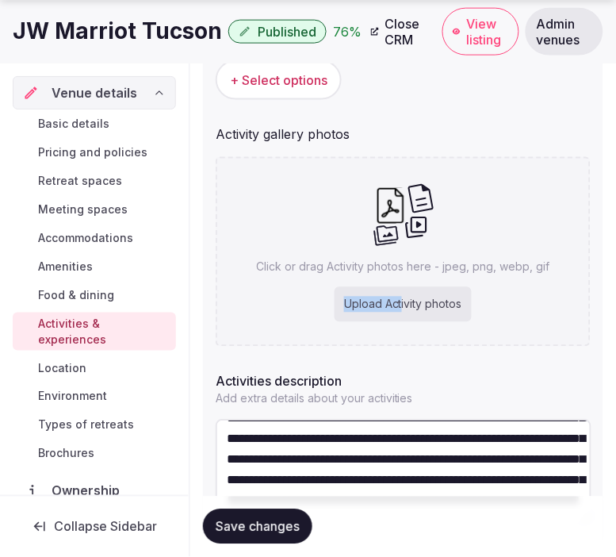
scroll to position [176, 0]
